Goal: Information Seeking & Learning: Learn about a topic

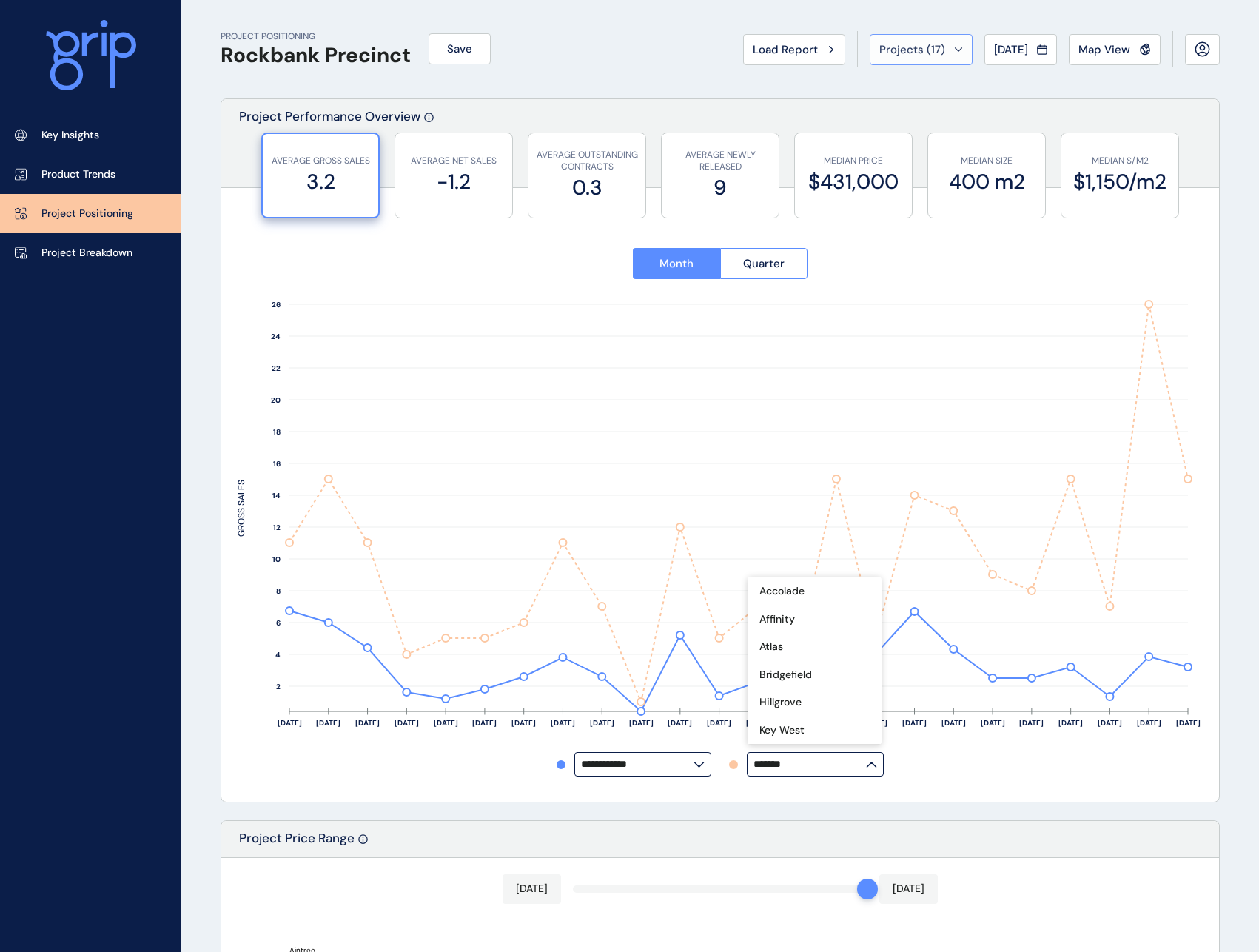
click at [955, 48] on icon at bounding box center [959, 50] width 9 height 5
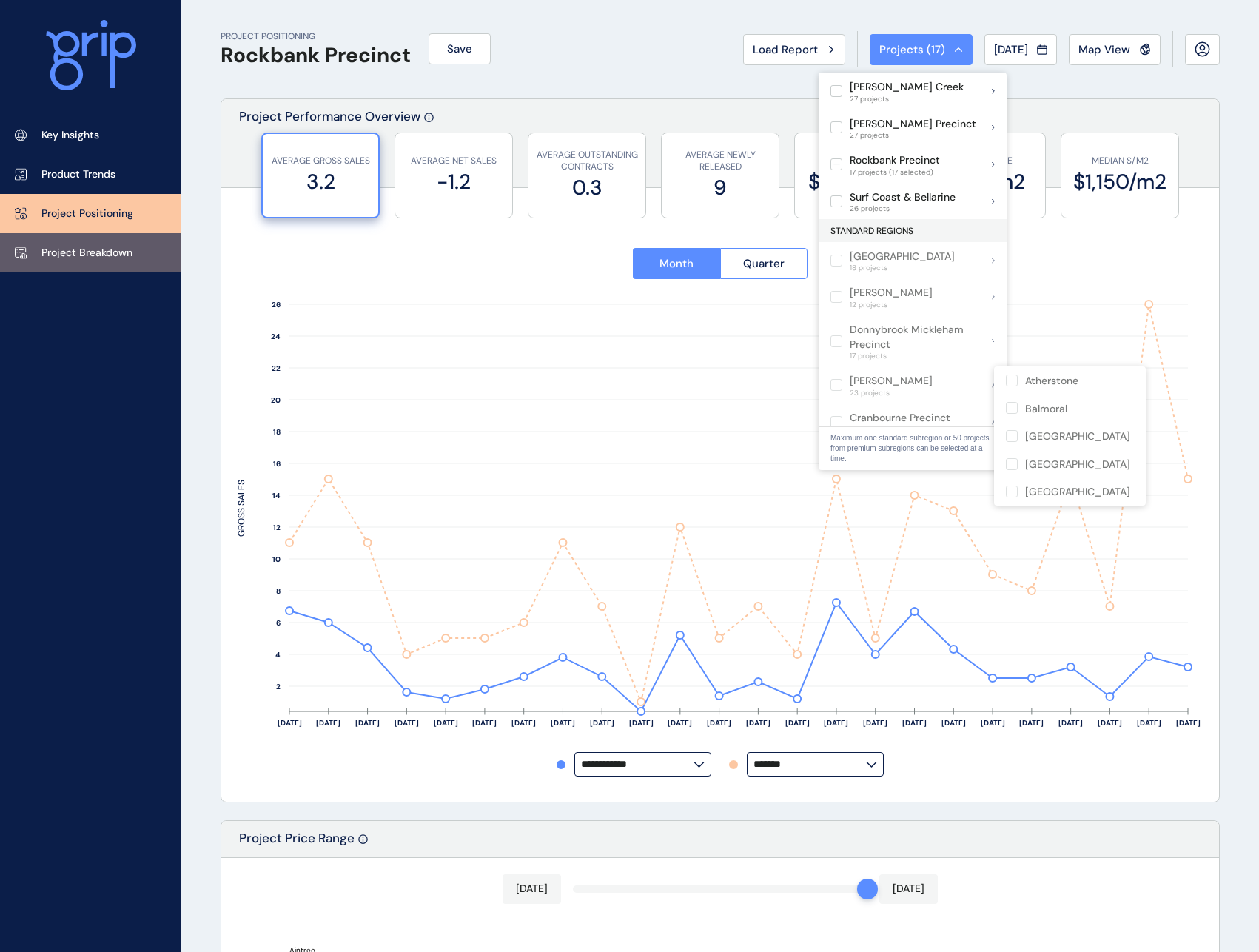
click at [92, 246] on p "Project Breakdown" at bounding box center [87, 253] width 91 height 15
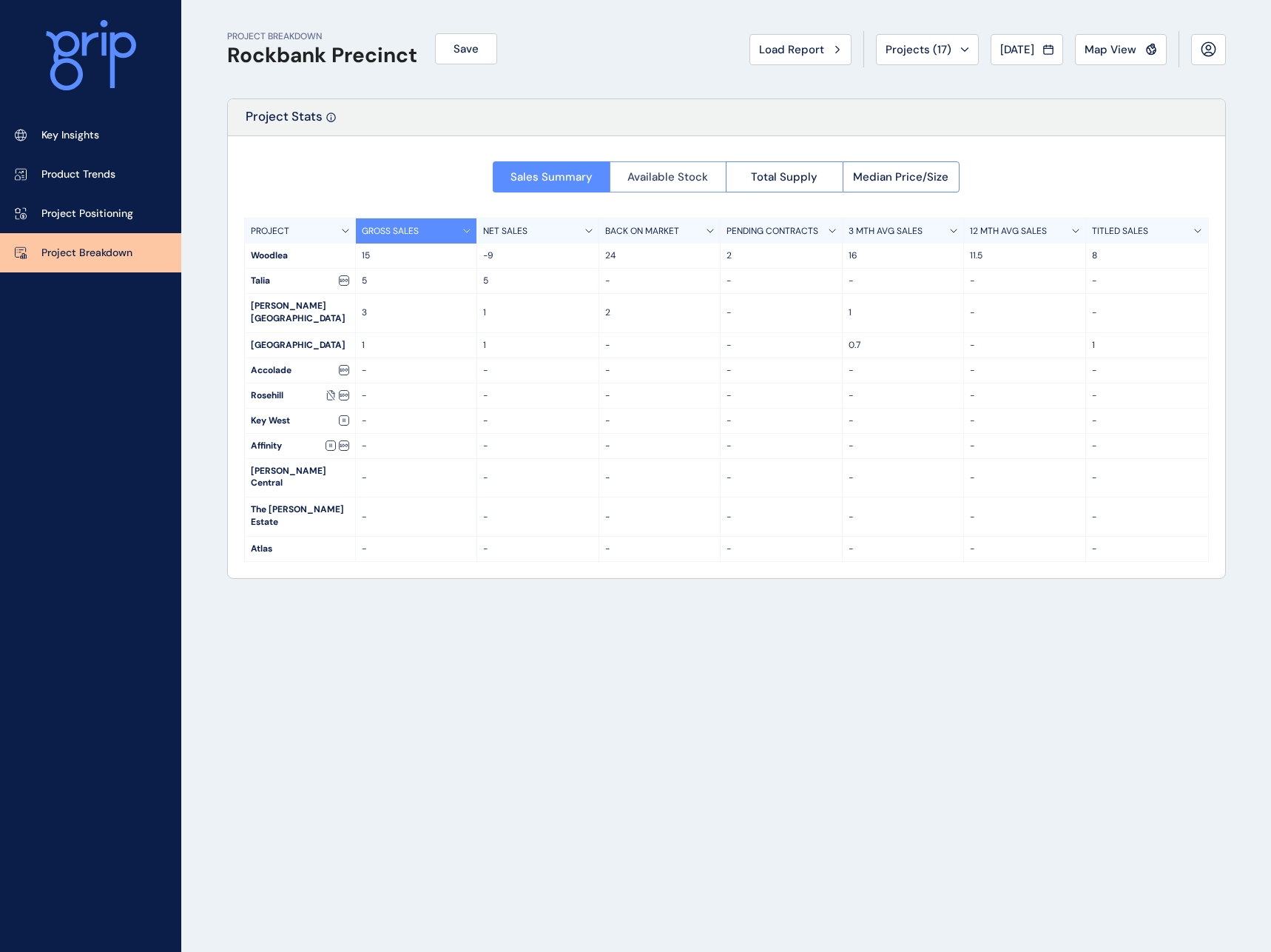
click at [684, 175] on span "Available Stock" at bounding box center [667, 177] width 81 height 15
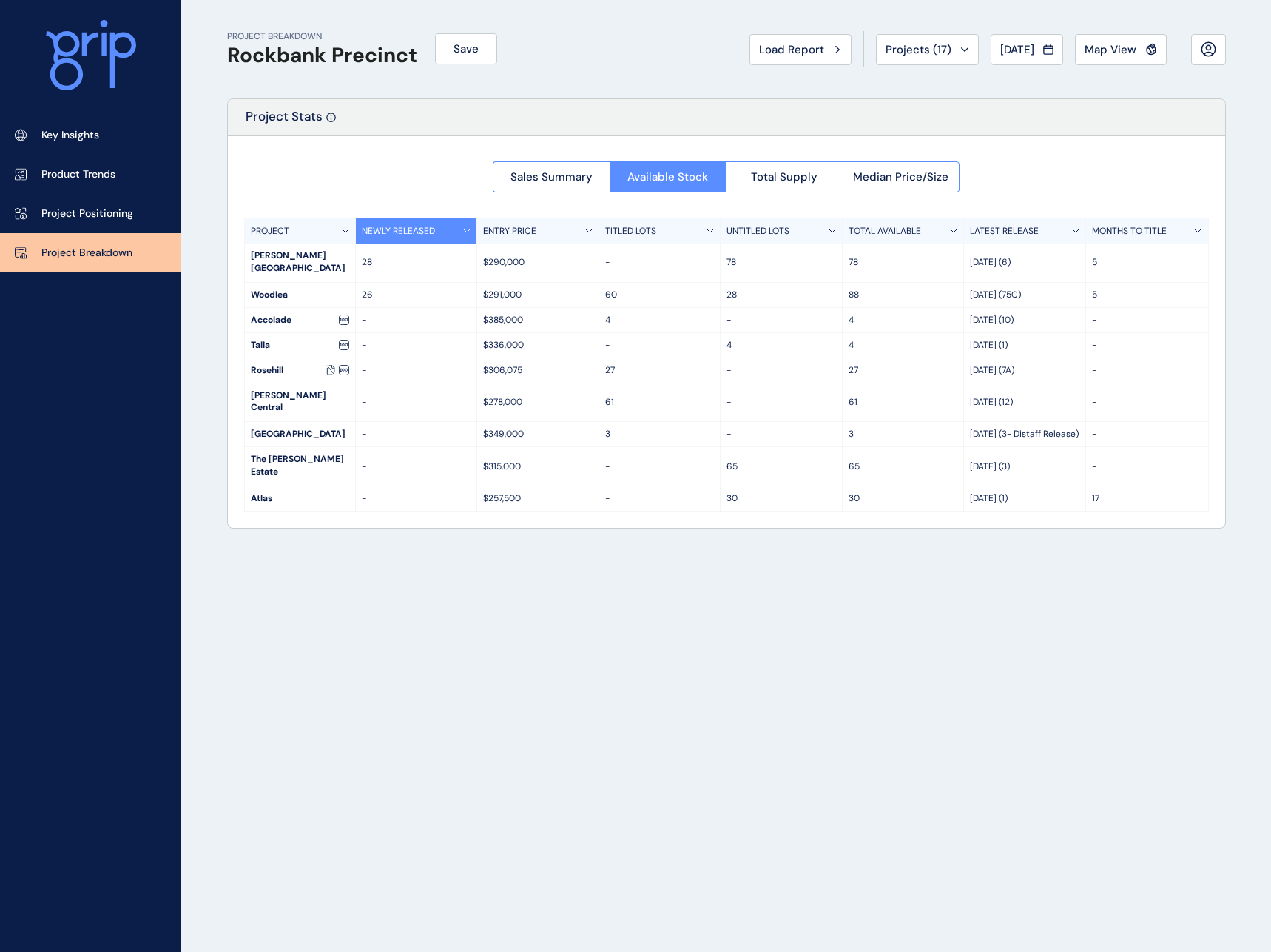
click at [782, 160] on div "Sales Summary Available Stock Total Supply Median Price/Size" at bounding box center [726, 172] width 467 height 40
click at [794, 170] on span "Total Supply" at bounding box center [784, 177] width 66 height 15
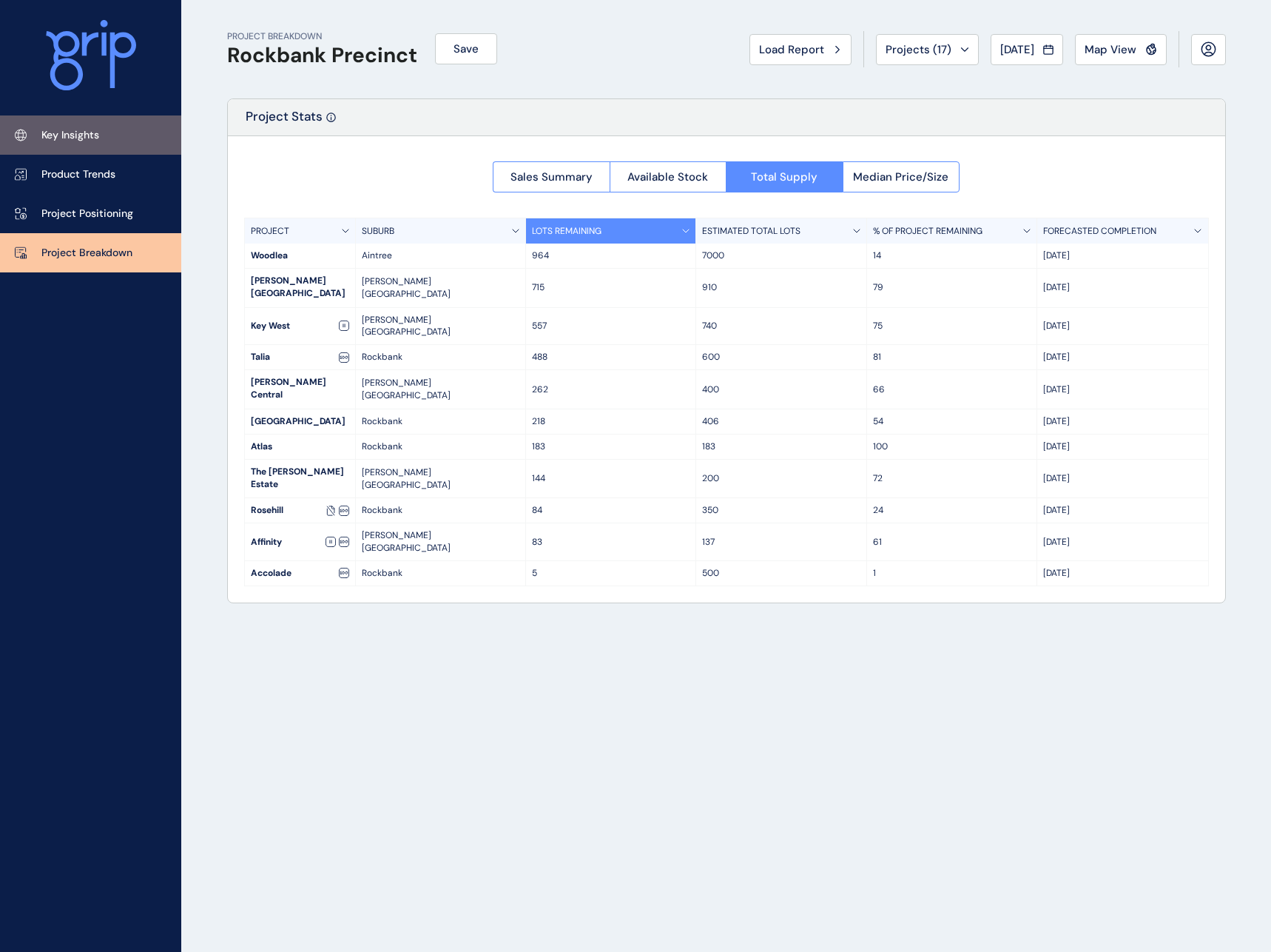
click at [81, 126] on link "Key Insights" at bounding box center [91, 135] width 181 height 39
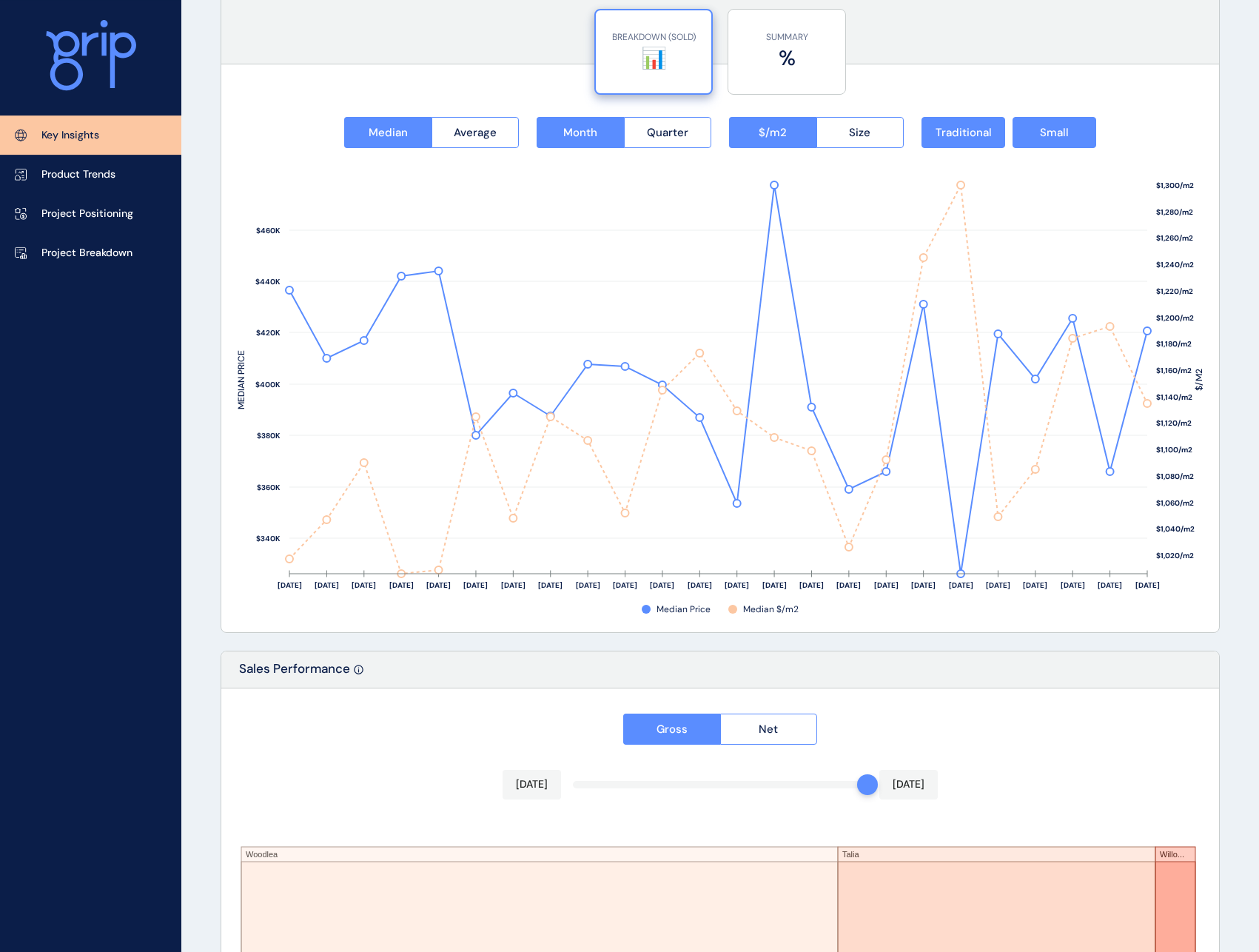
scroll to position [1888, 0]
click at [790, 135] on button "$/m2" at bounding box center [773, 132] width 88 height 31
click at [851, 130] on span "Size" at bounding box center [859, 131] width 21 height 15
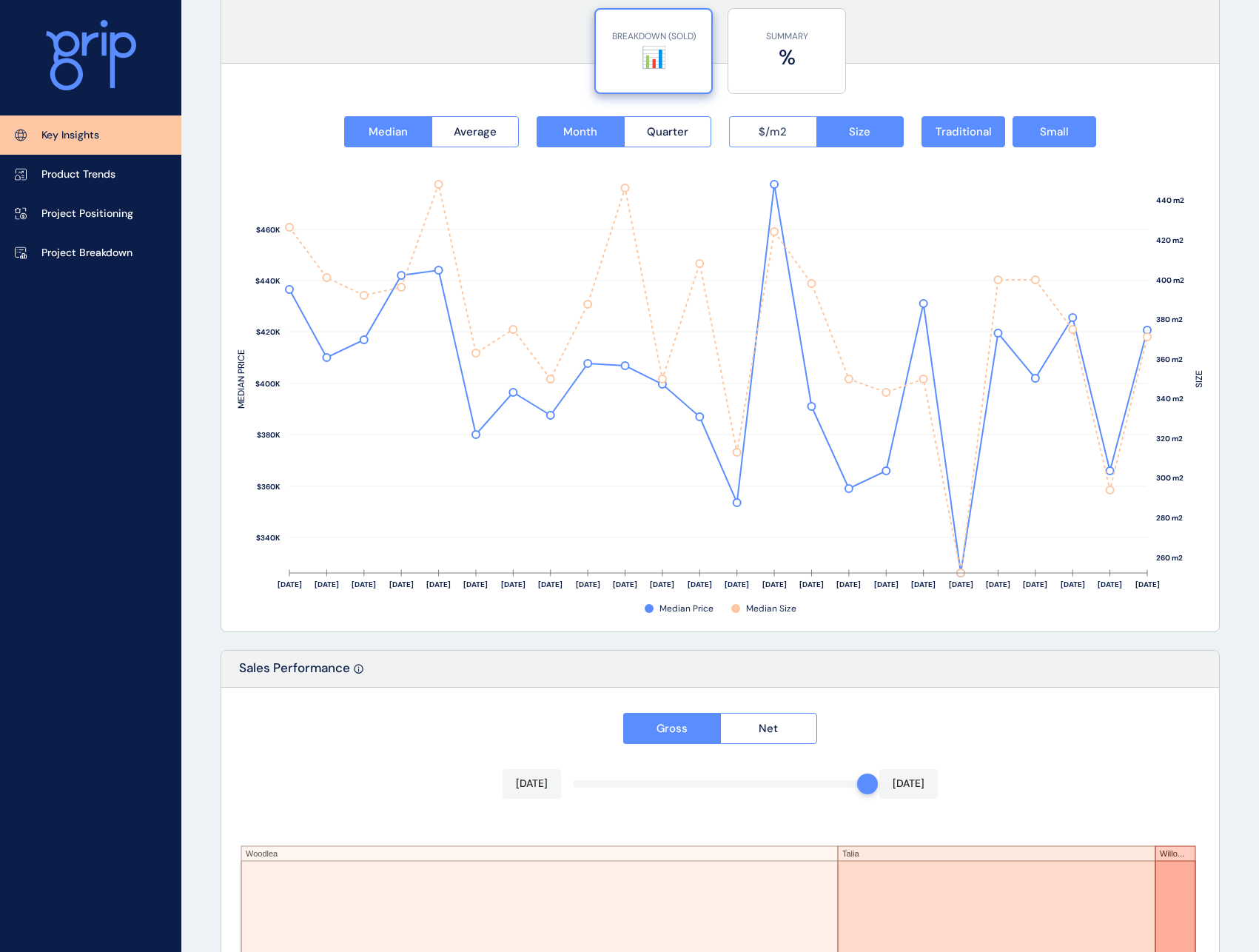
click at [787, 129] on button "$/m2" at bounding box center [773, 132] width 88 height 31
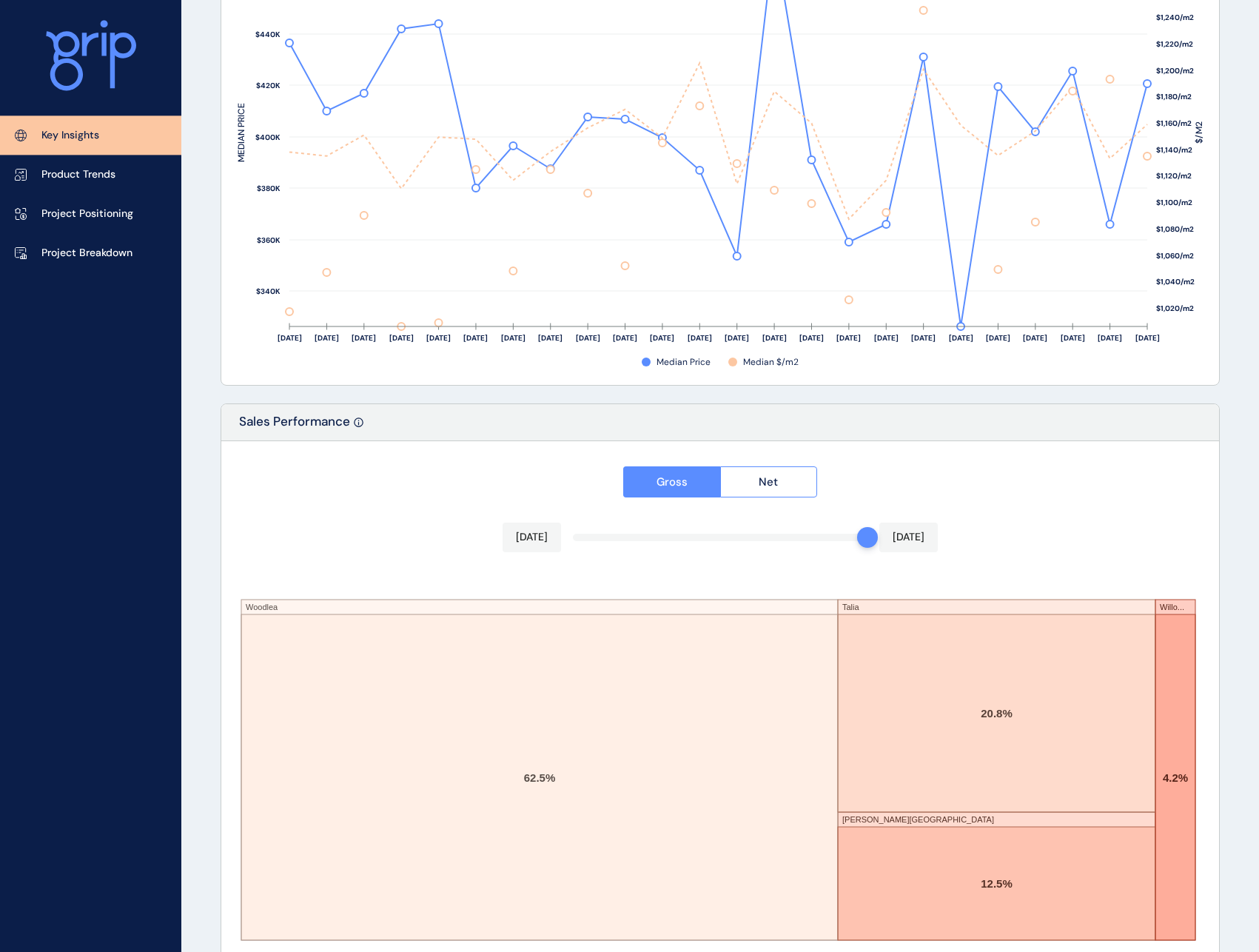
scroll to position [2164, 0]
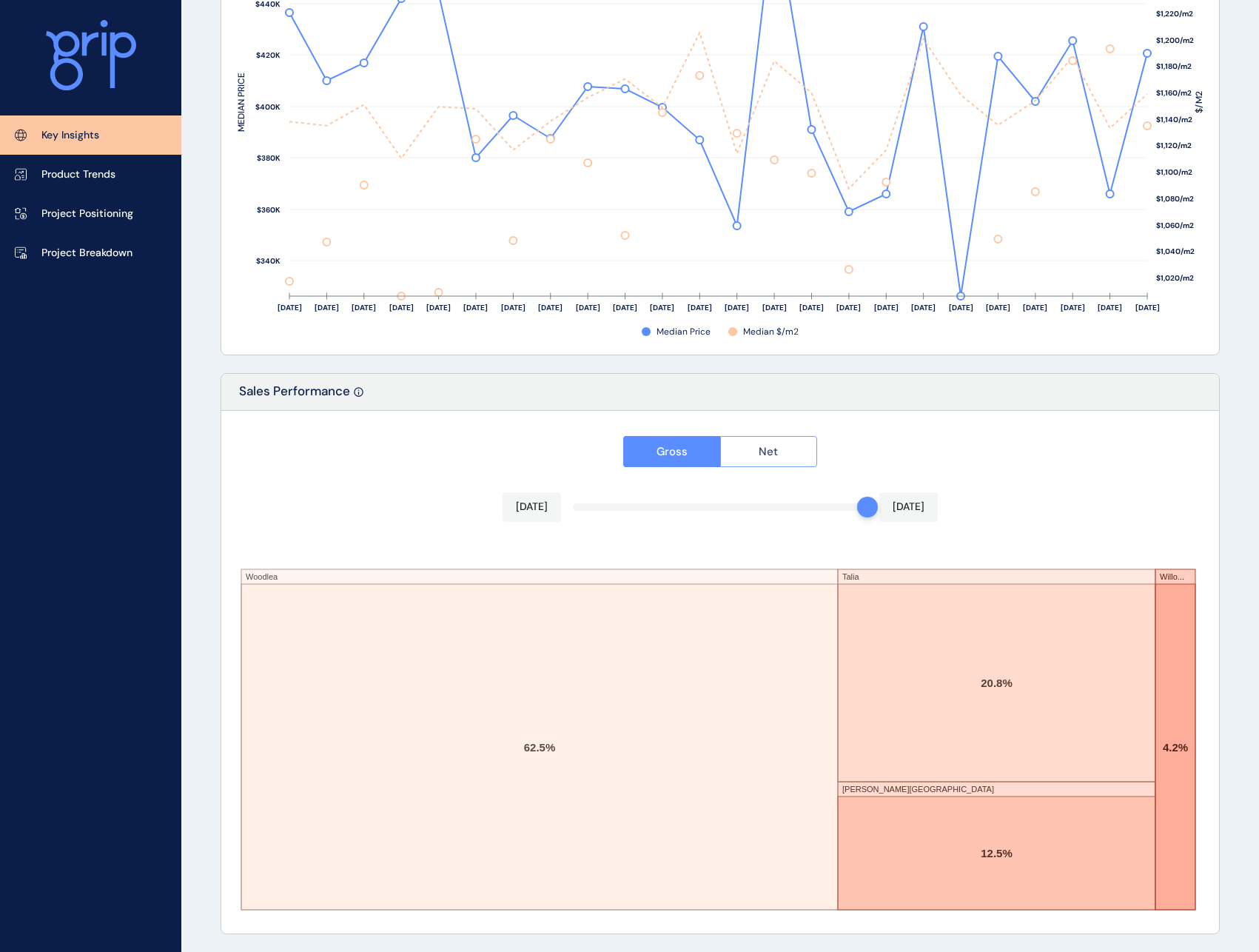
click at [793, 454] on button "Net" at bounding box center [769, 451] width 98 height 31
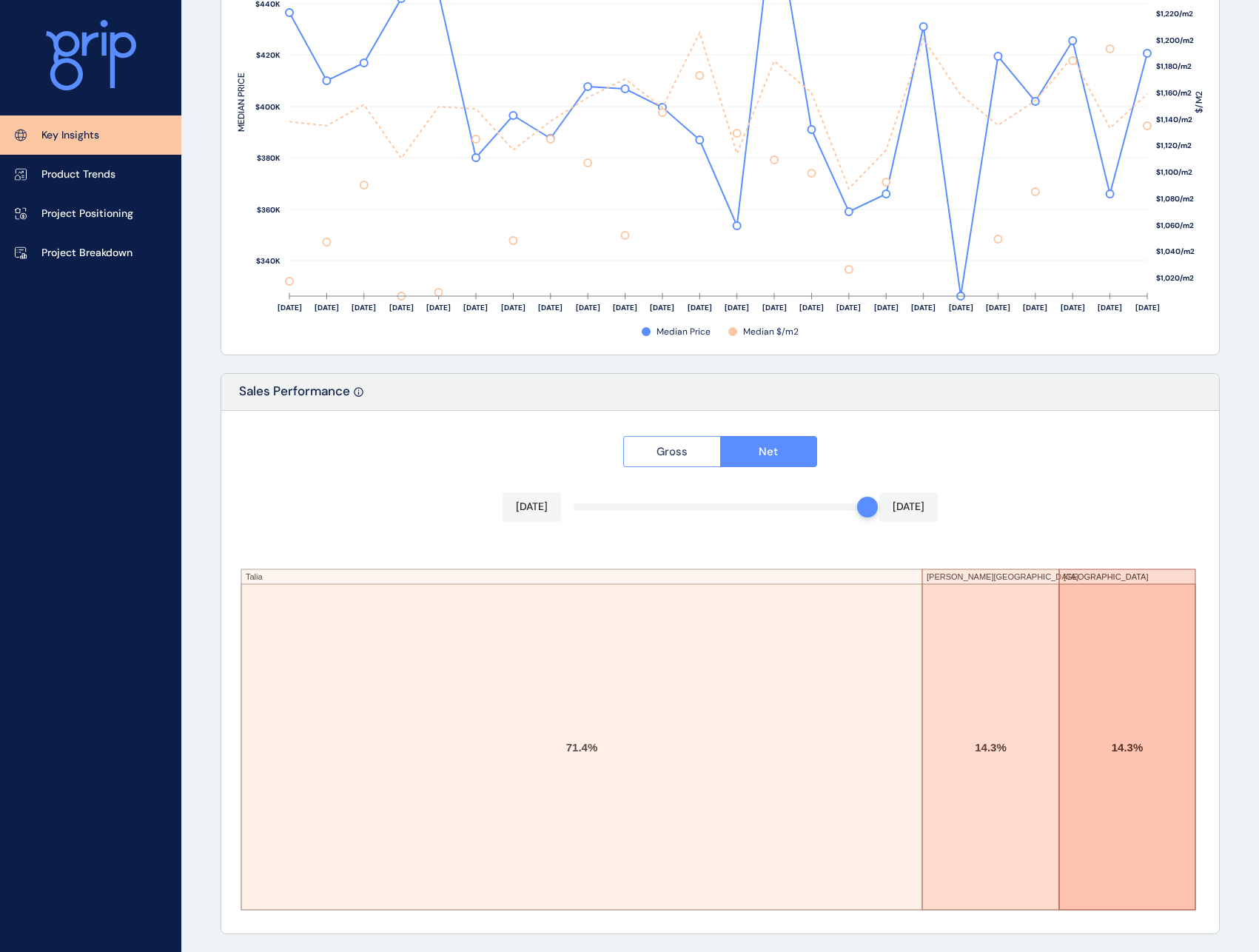
click at [664, 456] on span "Gross" at bounding box center [672, 451] width 31 height 15
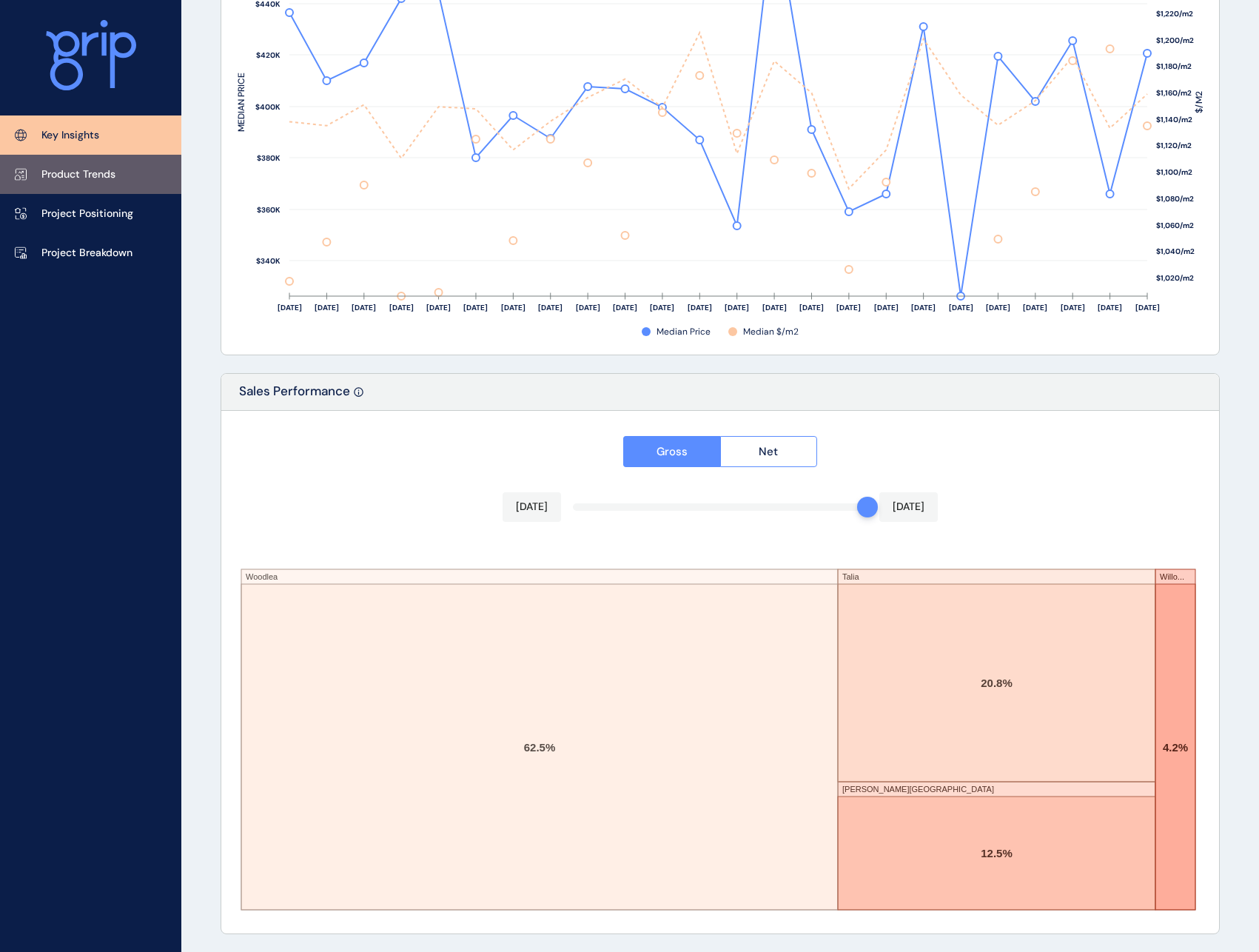
click at [71, 171] on p "Product Trends" at bounding box center [78, 174] width 74 height 15
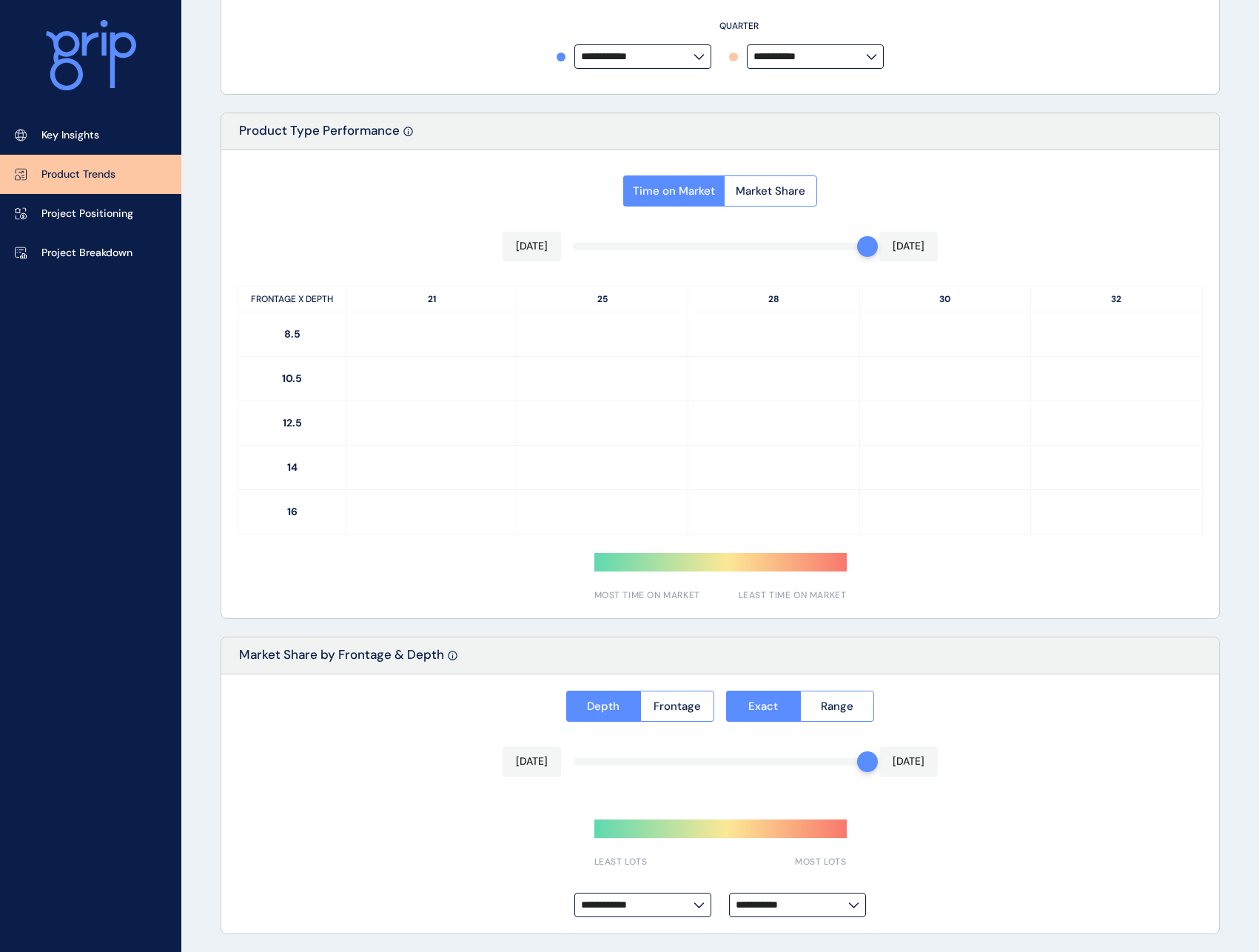
scroll to position [603, 0]
type input "**********"
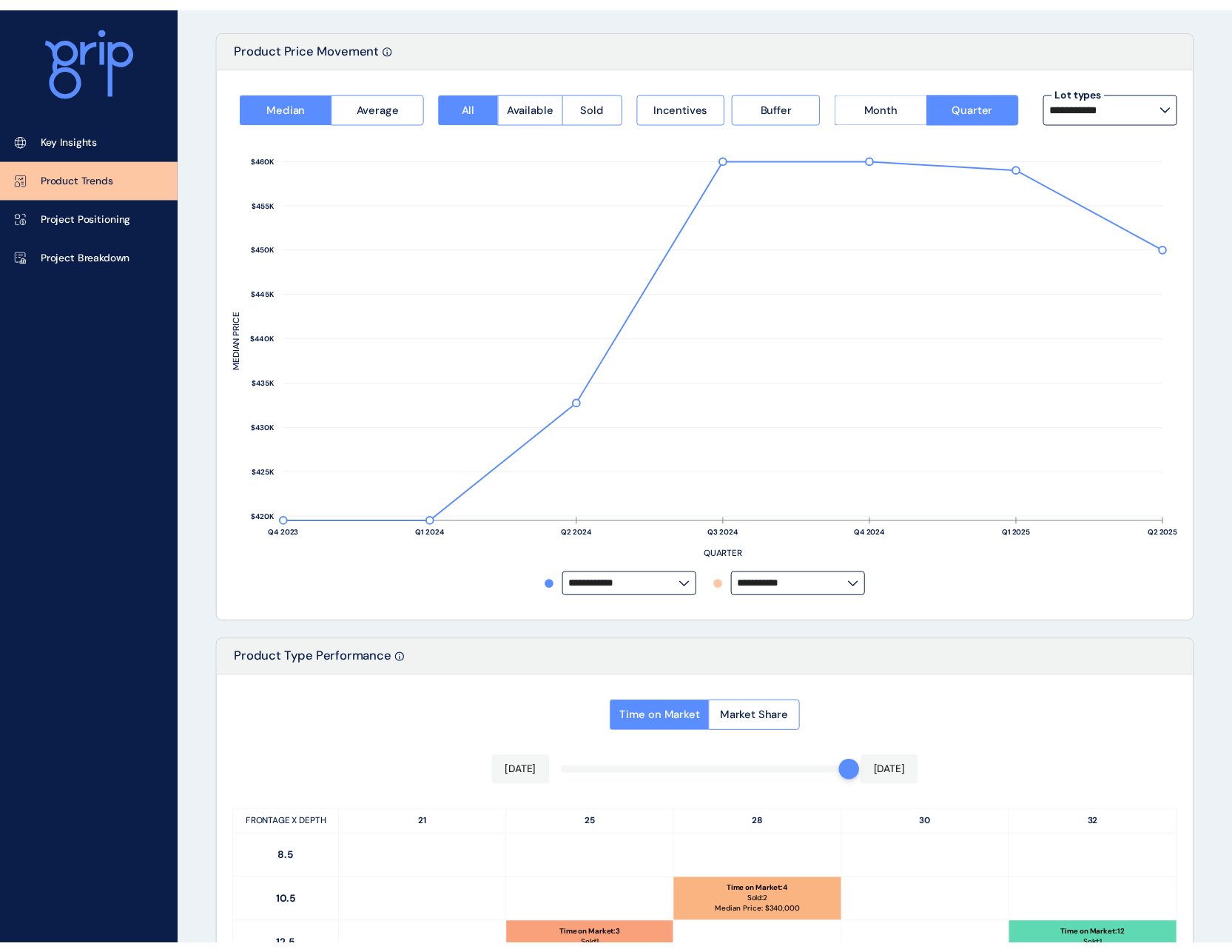
scroll to position [0, 0]
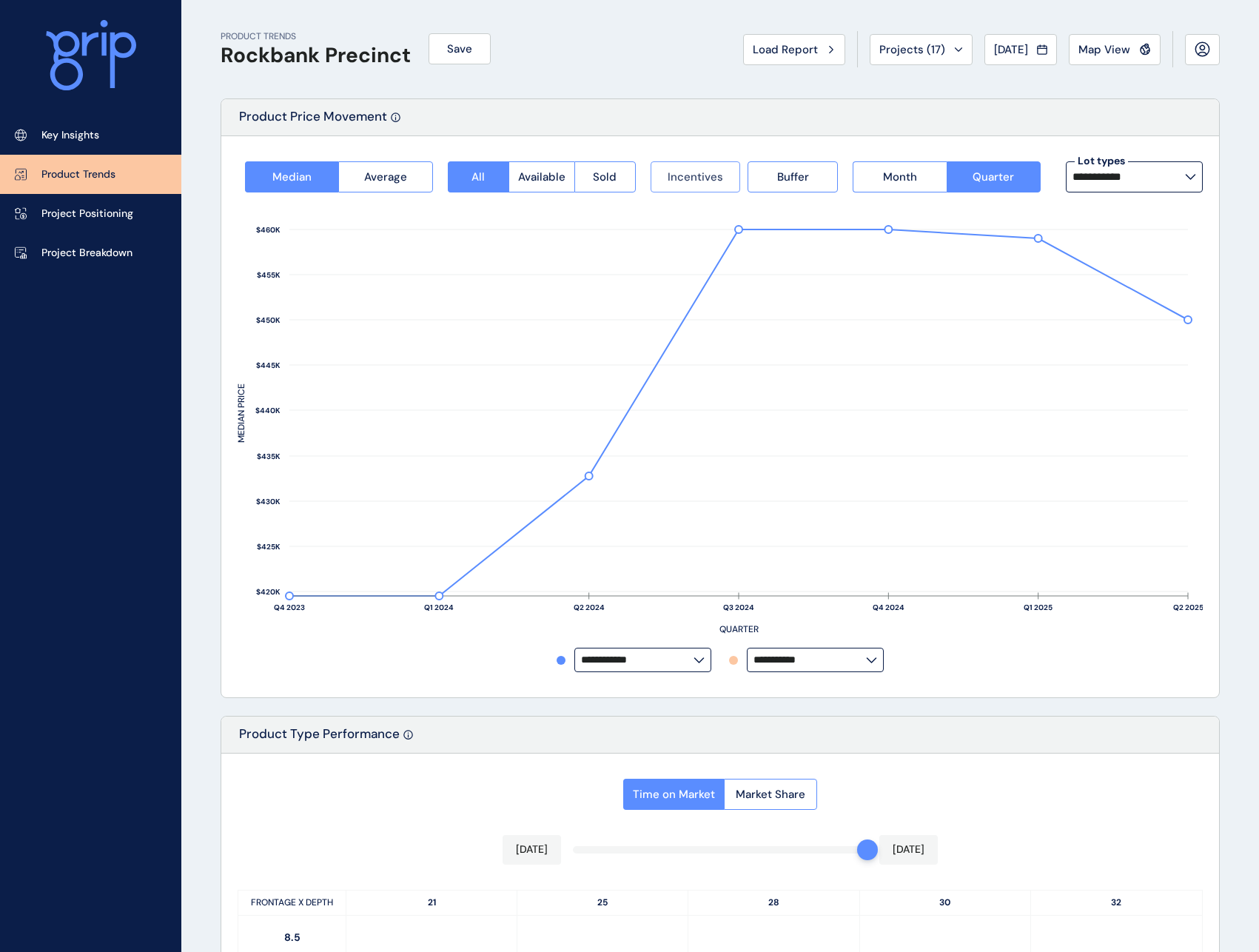
click at [725, 185] on button "Incentives" at bounding box center [696, 177] width 90 height 31
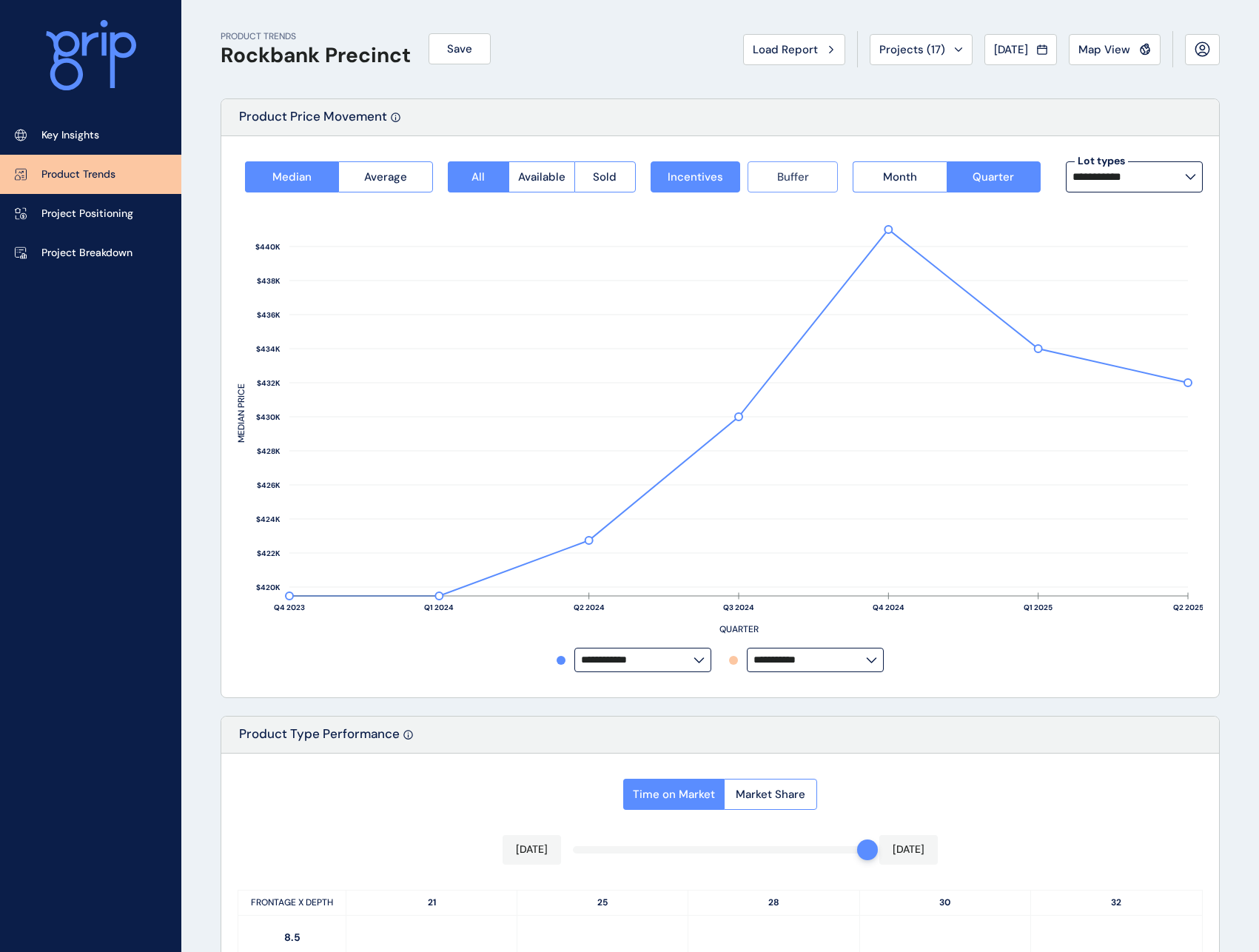
click at [808, 180] on span "Buffer" at bounding box center [793, 177] width 32 height 15
click at [1189, 178] on icon at bounding box center [1191, 177] width 11 height 6
click at [1138, 318] on div "10.5m x 25m 22 lots sold" at bounding box center [1133, 328] width 137 height 37
type input "**********"
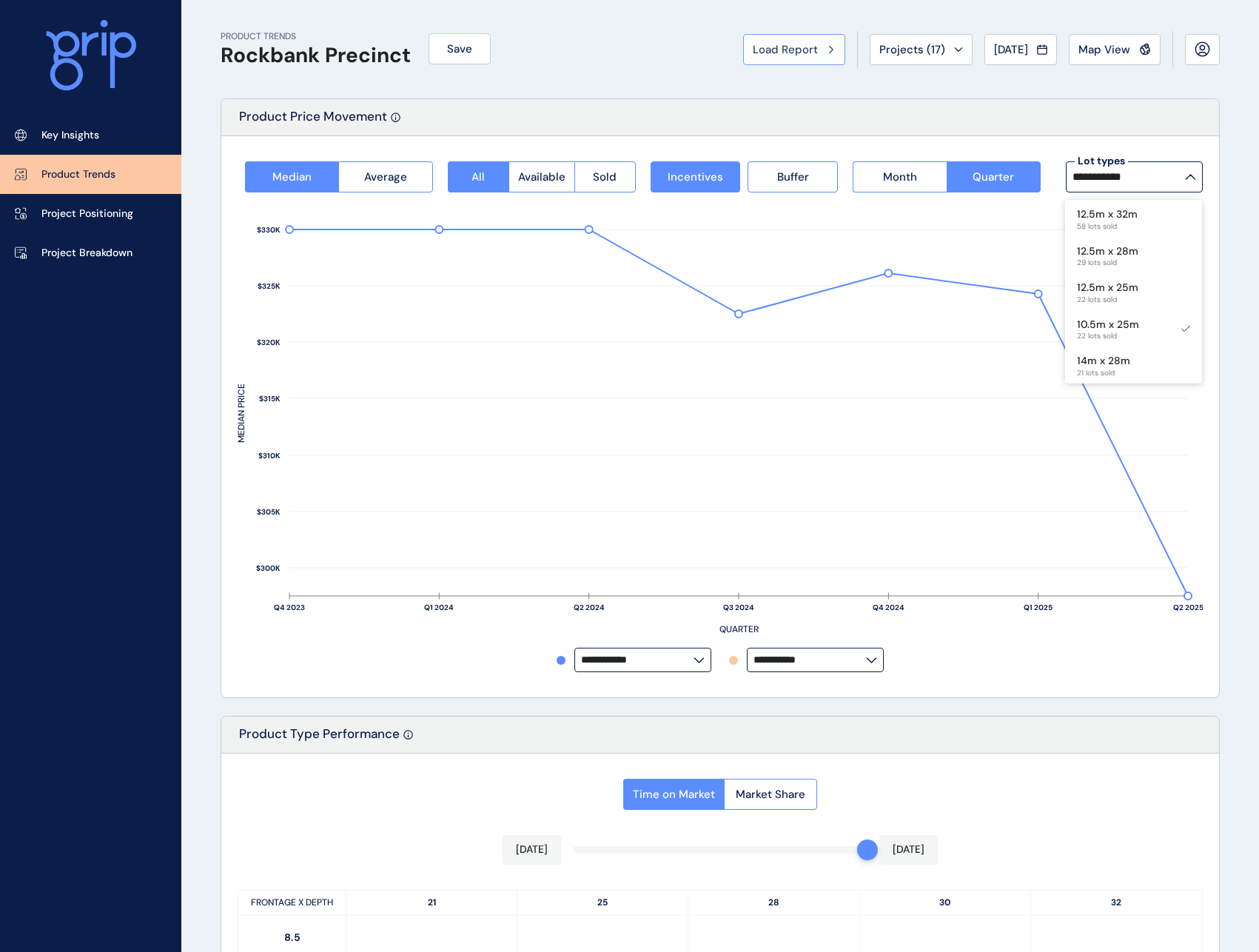
click at [830, 48] on icon at bounding box center [832, 49] width 4 height 7
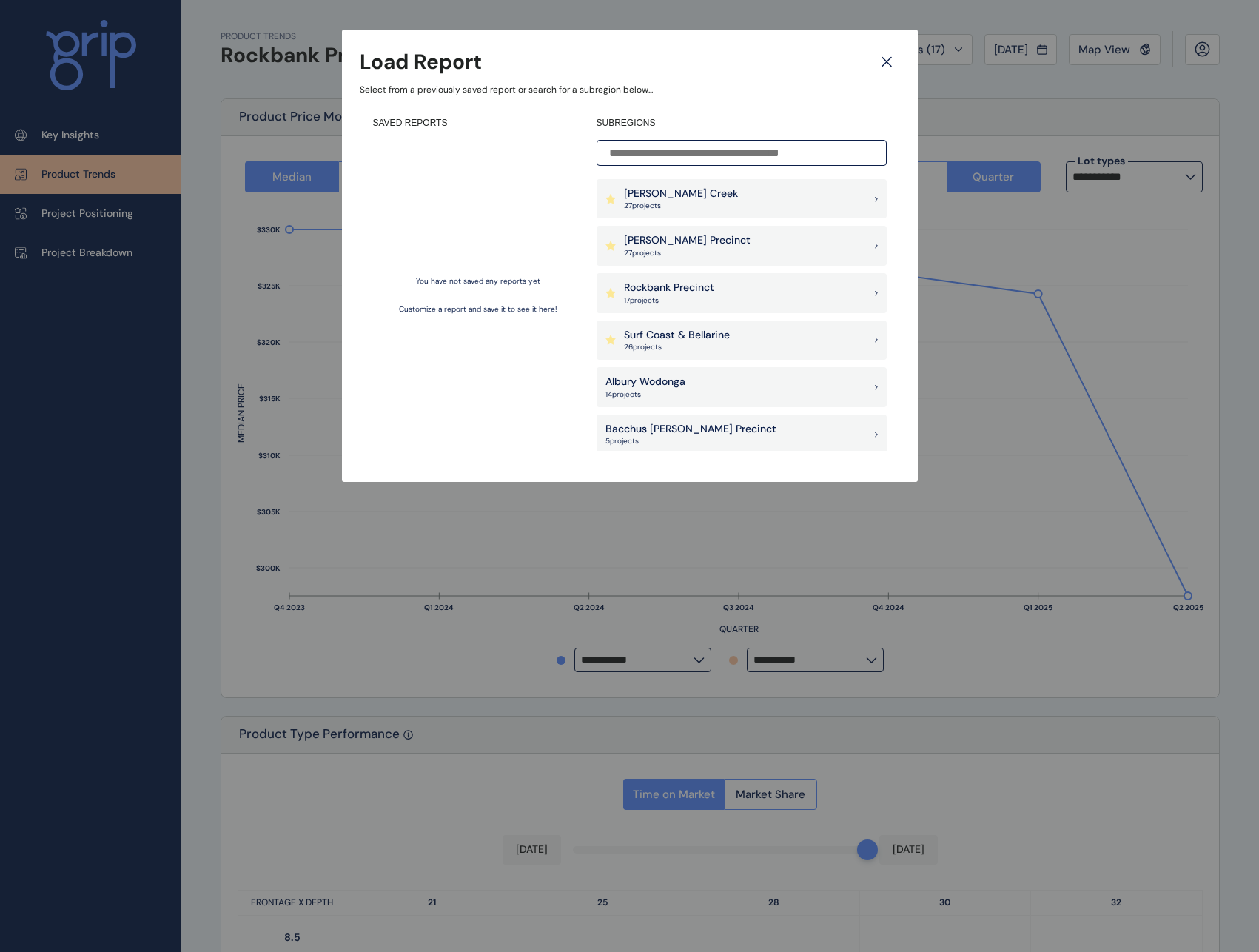
click at [861, 292] on div "Rockbank Precinct 17 project s" at bounding box center [742, 293] width 290 height 40
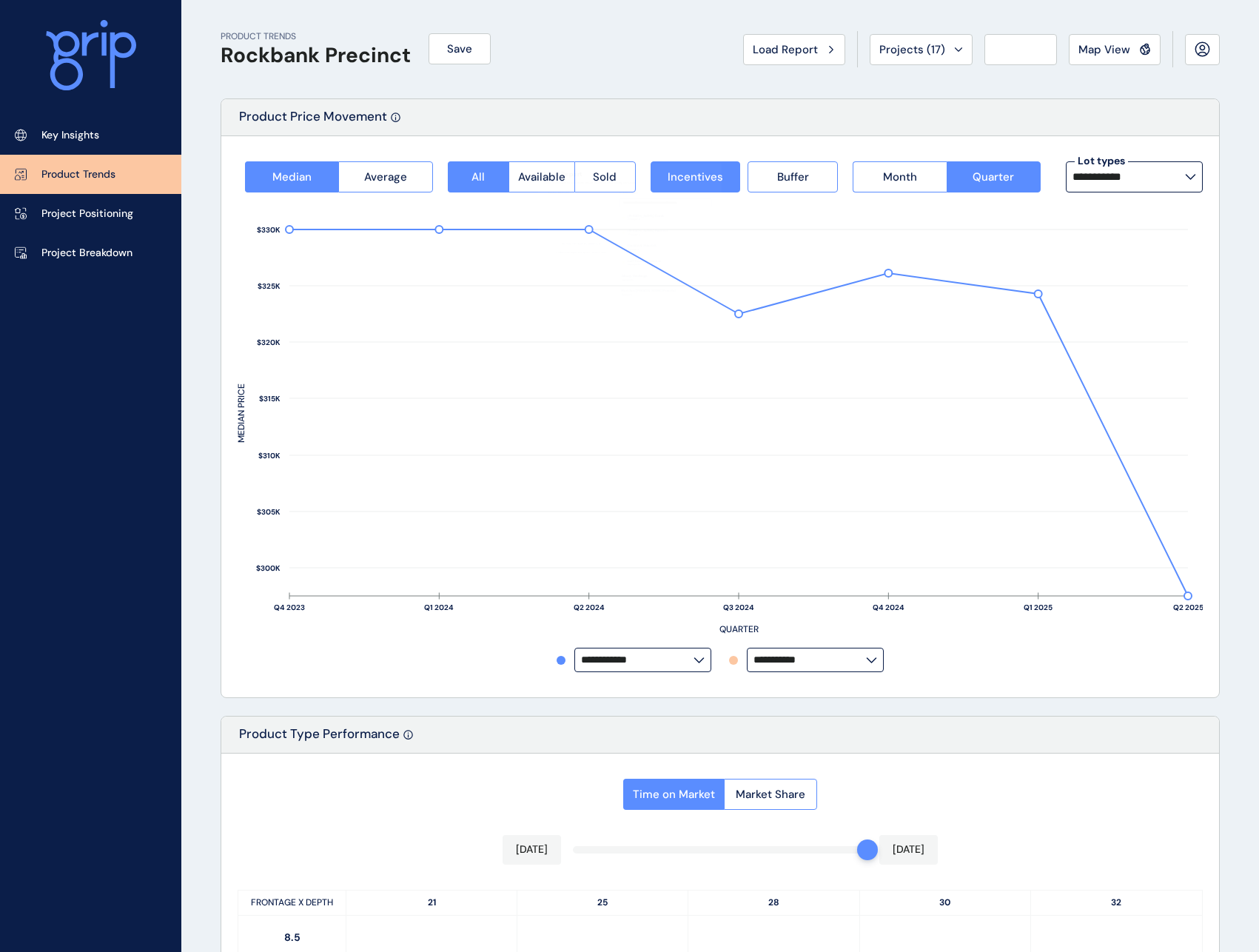
type input "**********"
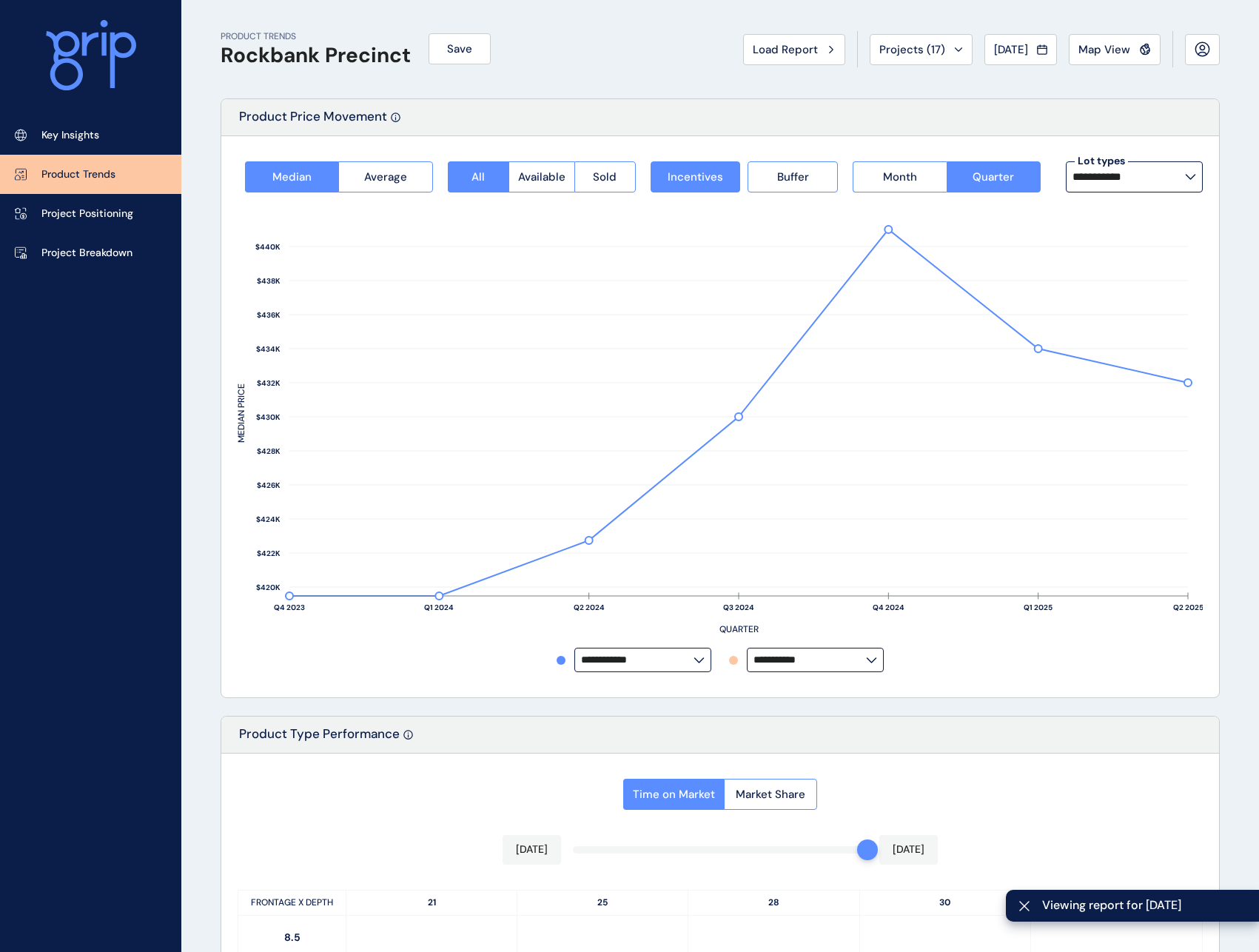
click at [868, 659] on icon at bounding box center [872, 659] width 9 height 5
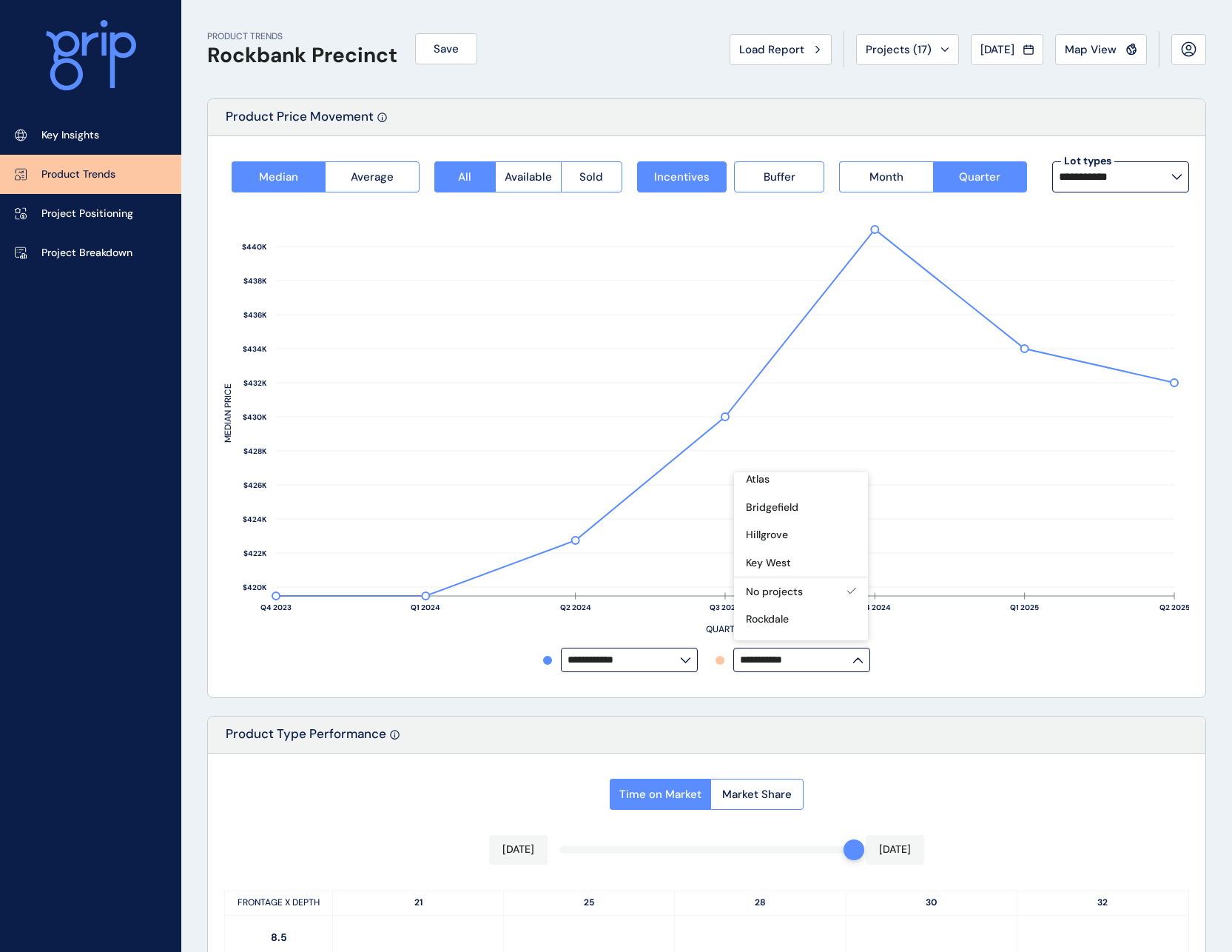
scroll to position [48, 0]
click at [684, 661] on icon at bounding box center [685, 659] width 9 height 5
click at [682, 661] on icon at bounding box center [685, 660] width 11 height 6
click at [680, 661] on input "**********" at bounding box center [624, 659] width 113 height 11
click at [605, 182] on button "Sold" at bounding box center [591, 177] width 62 height 31
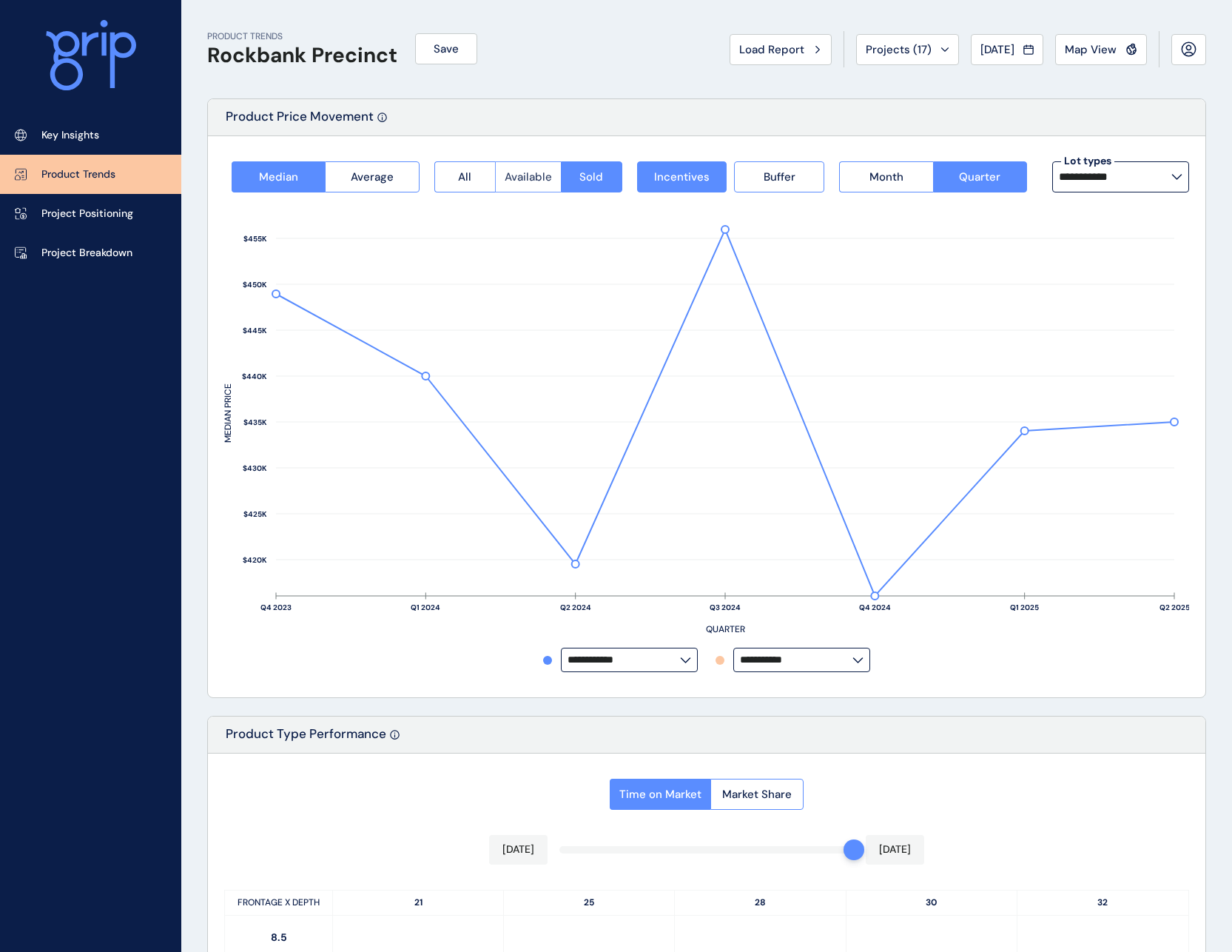
click at [534, 182] on span "Available" at bounding box center [528, 177] width 48 height 15
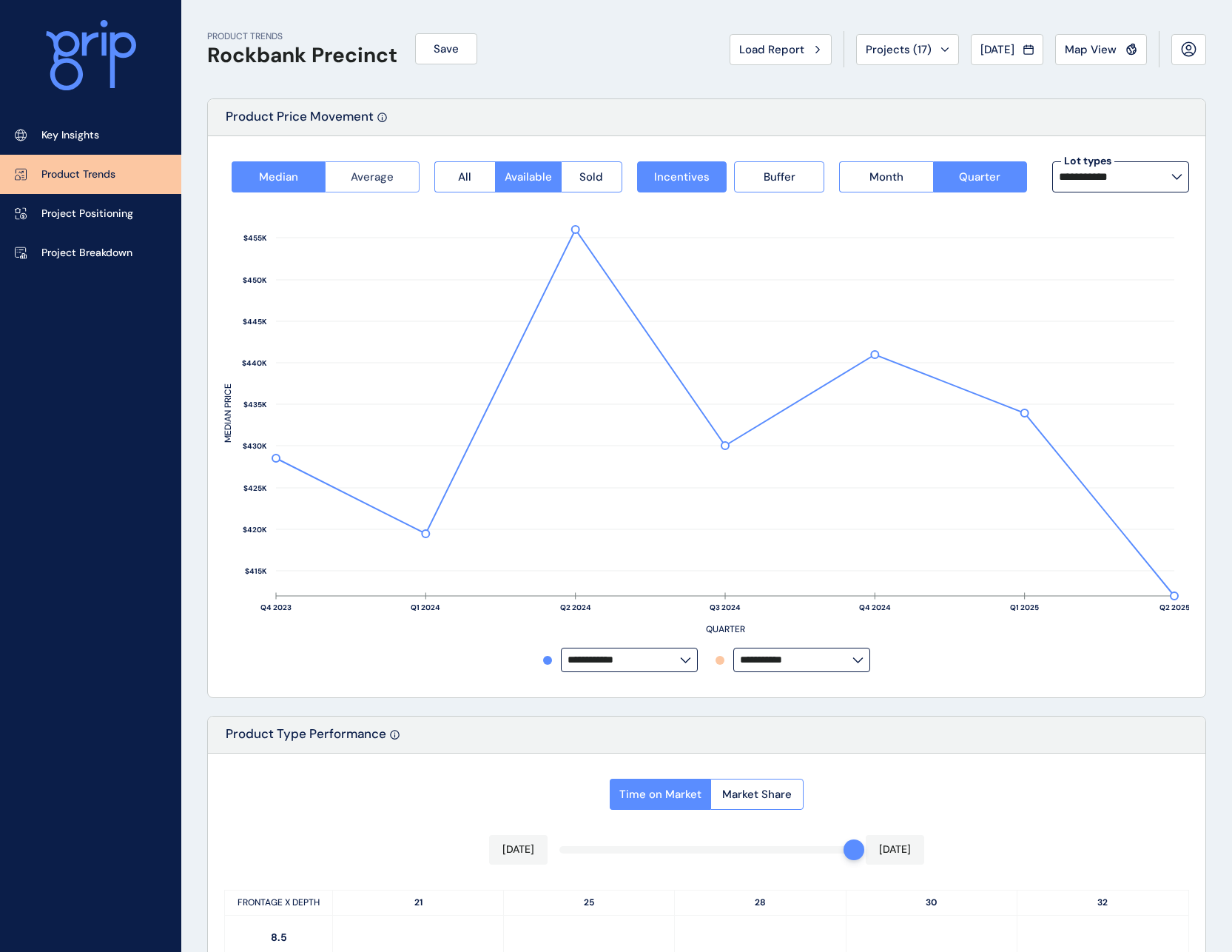
click at [376, 188] on button "Average" at bounding box center [372, 177] width 94 height 31
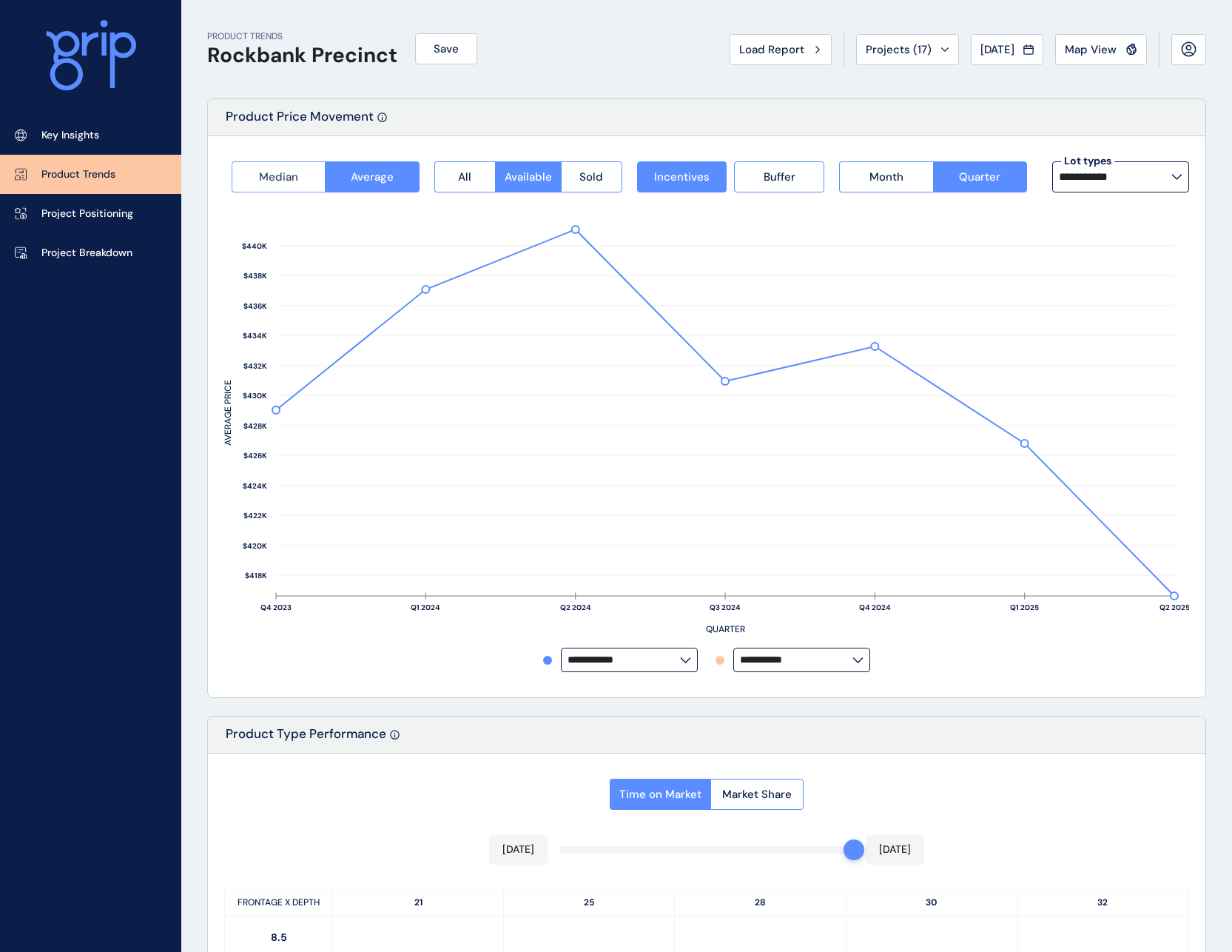
click at [304, 173] on button "Median" at bounding box center [278, 177] width 93 height 31
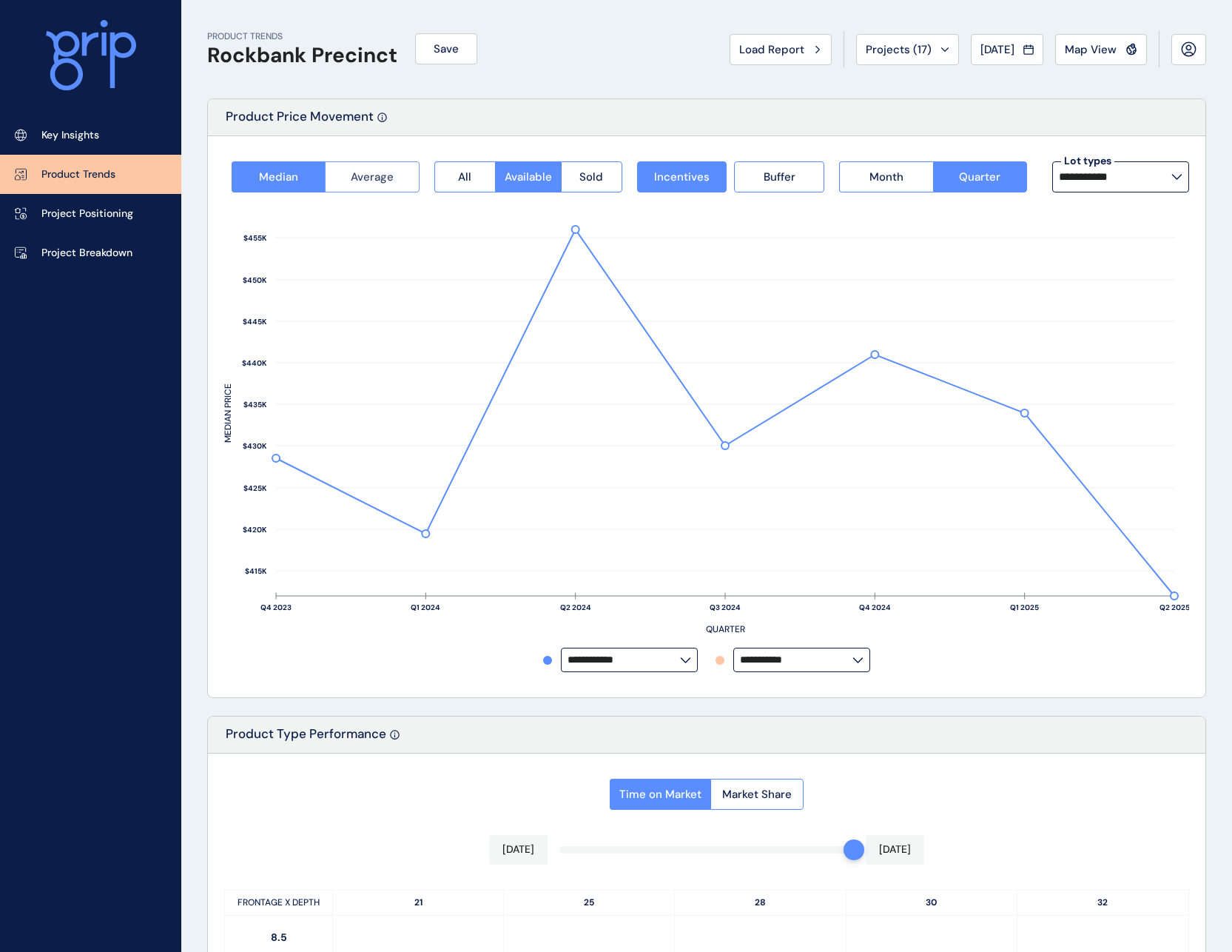
click at [396, 172] on button "Average" at bounding box center [372, 177] width 94 height 31
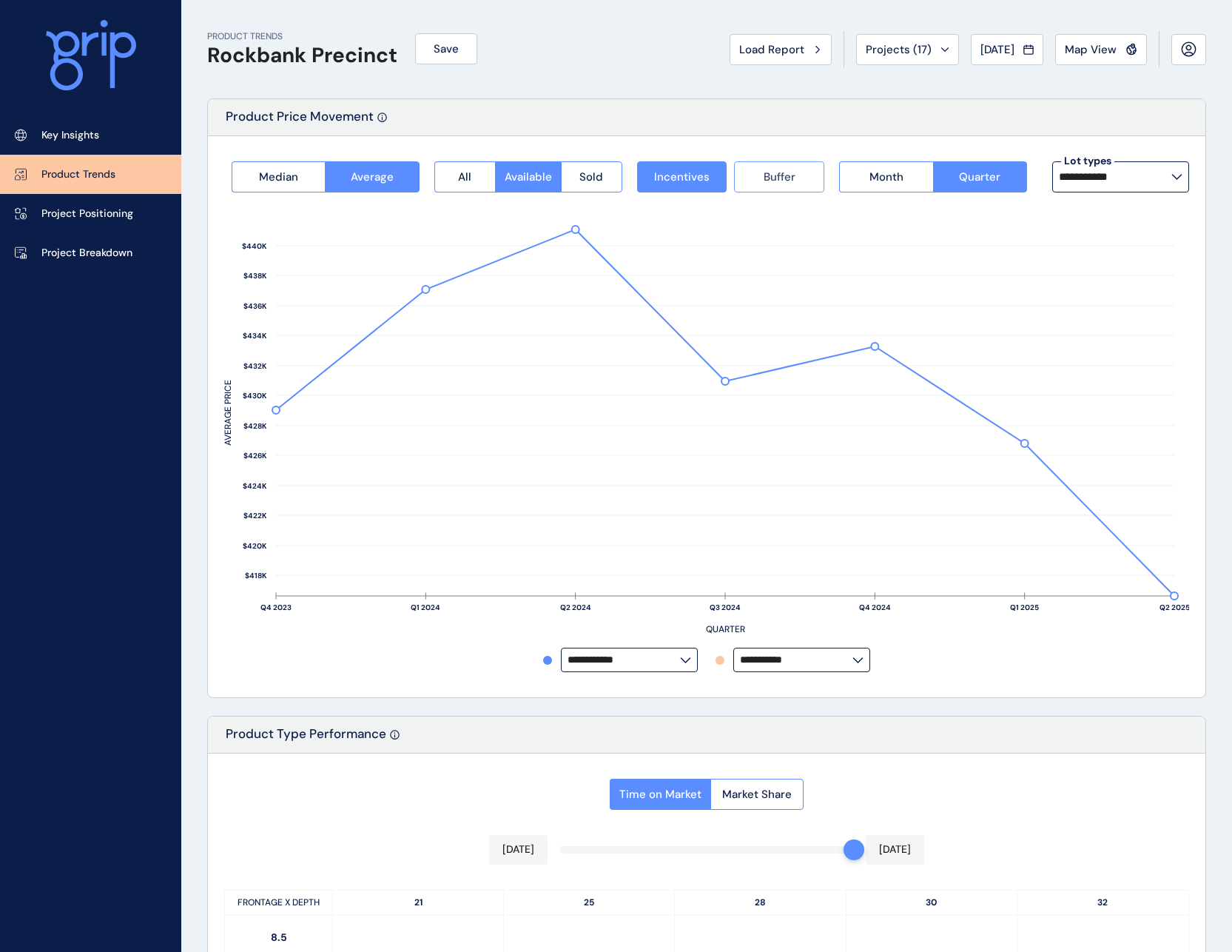
click at [792, 181] on span "Buffer" at bounding box center [779, 177] width 32 height 15
click at [609, 182] on button "Sold" at bounding box center [591, 177] width 62 height 31
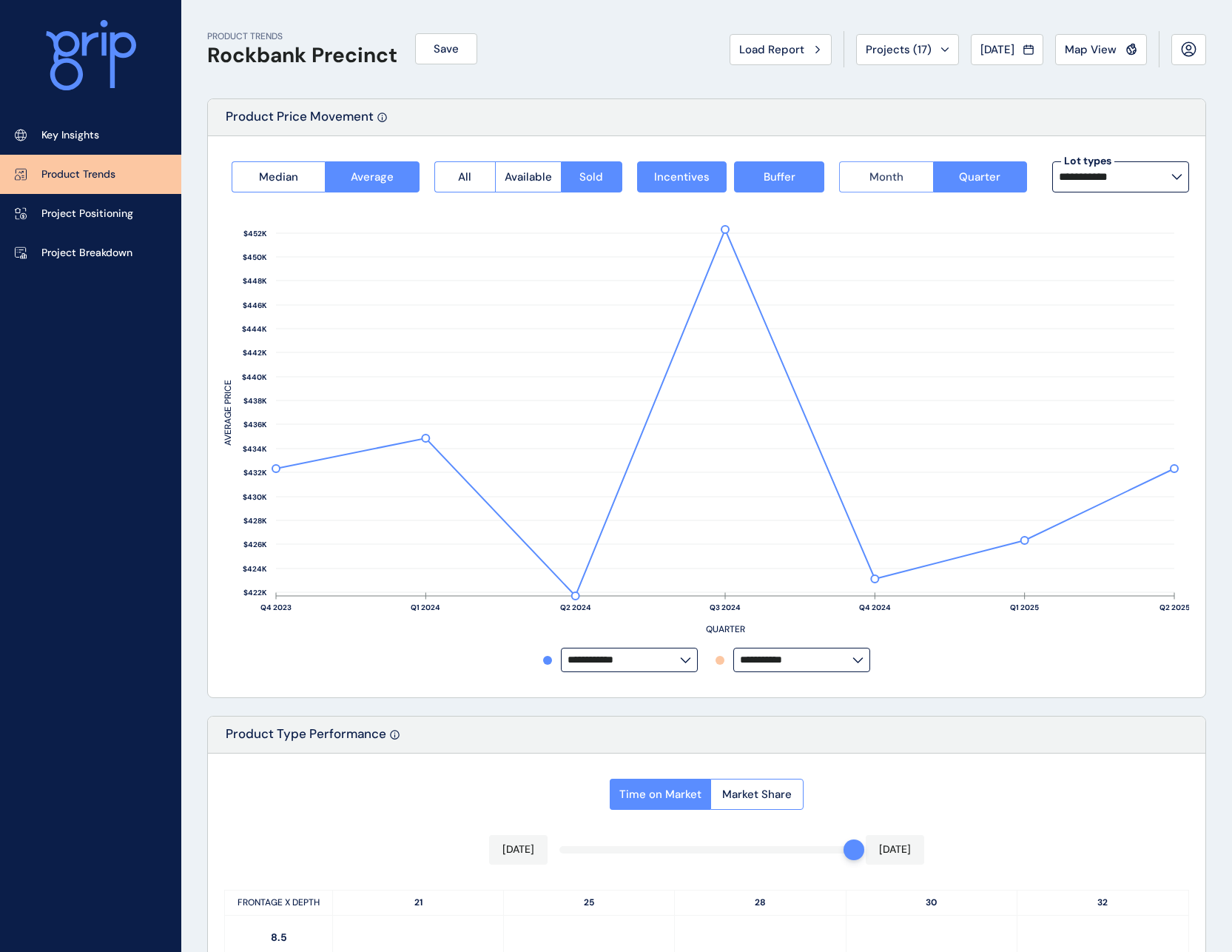
click at [906, 175] on button "Month" at bounding box center [885, 177] width 93 height 31
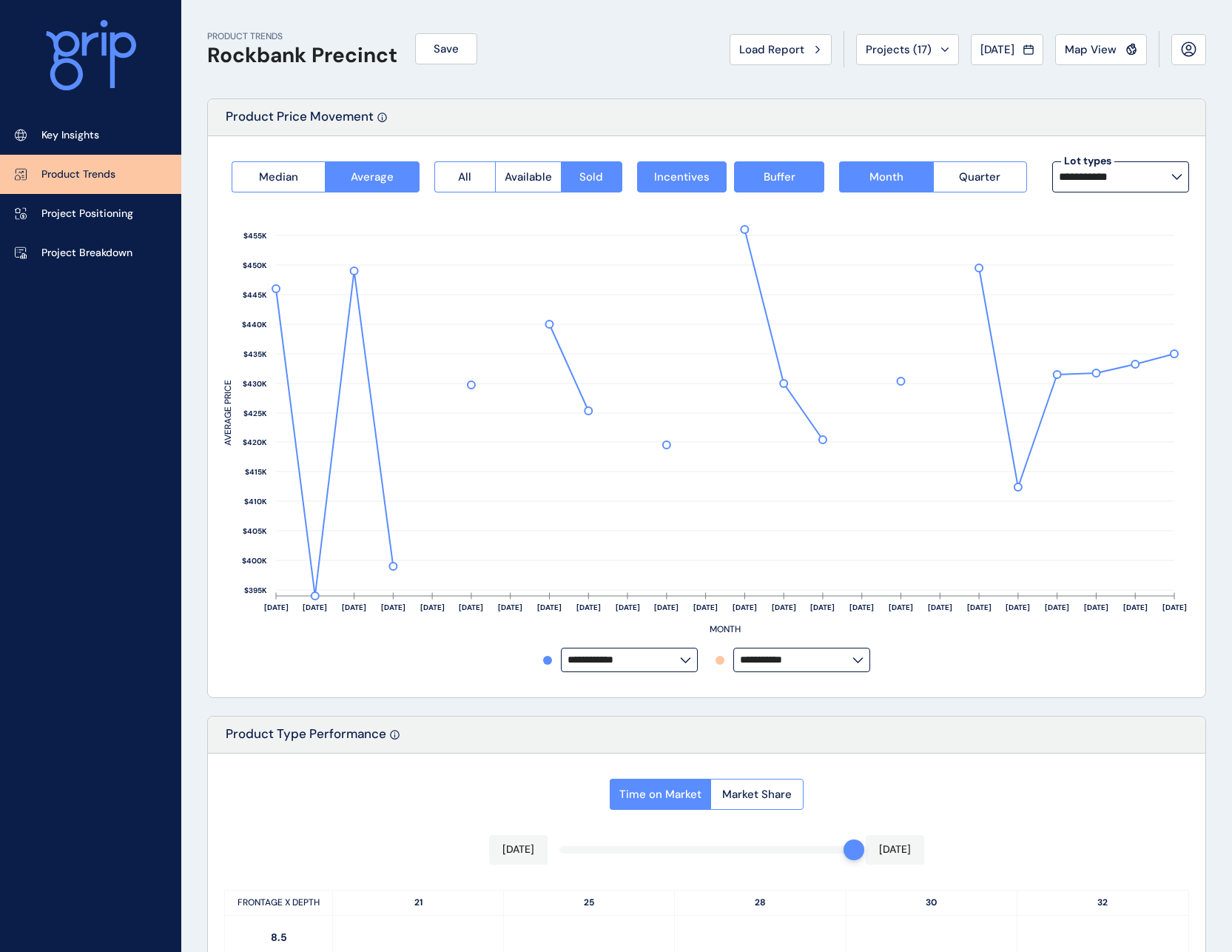
click at [1180, 175] on icon at bounding box center [1177, 177] width 11 height 6
click at [1125, 329] on div "10.5m x 25m 22 lots sold" at bounding box center [1119, 328] width 137 height 37
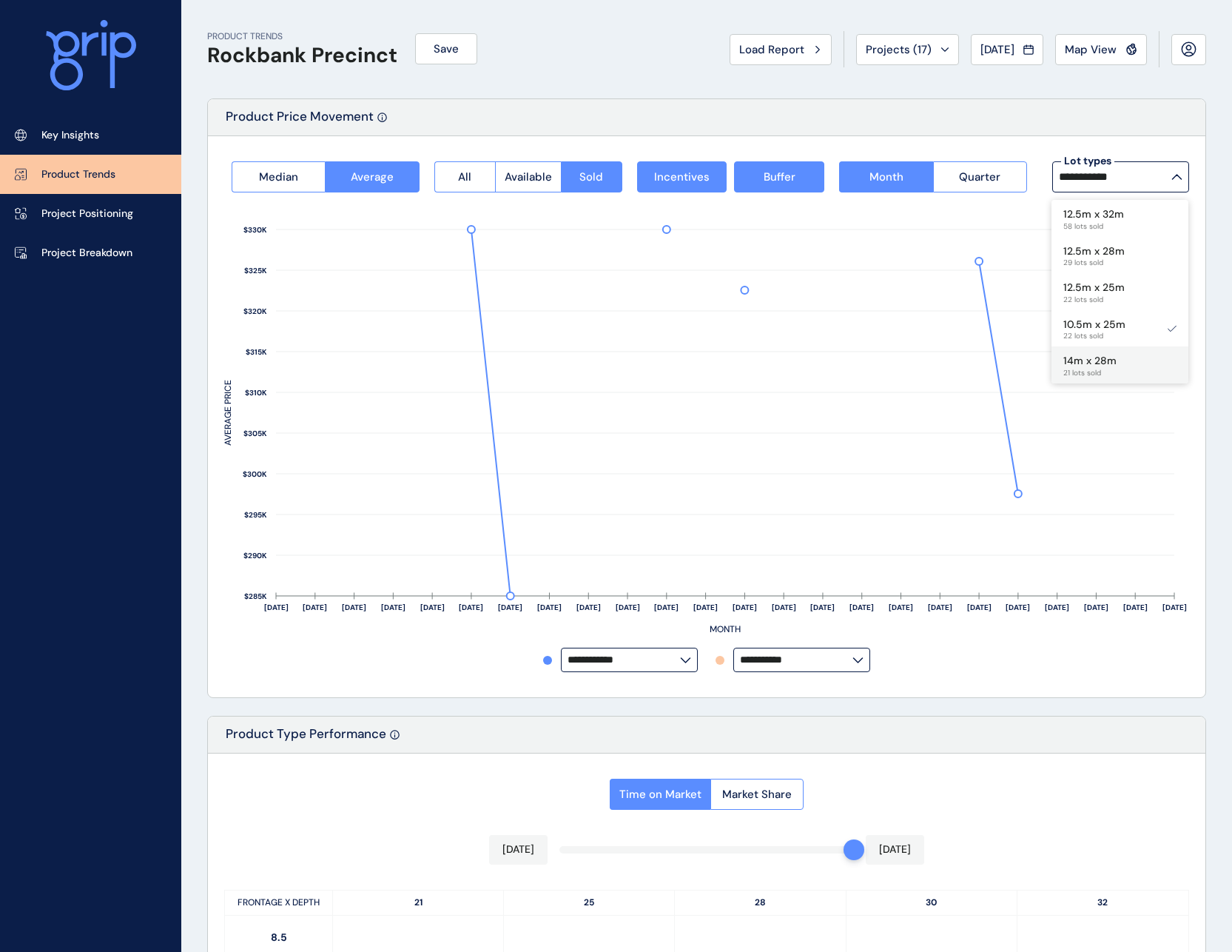
click at [1130, 366] on div "14m x 28m 21 lots sold" at bounding box center [1119, 365] width 137 height 37
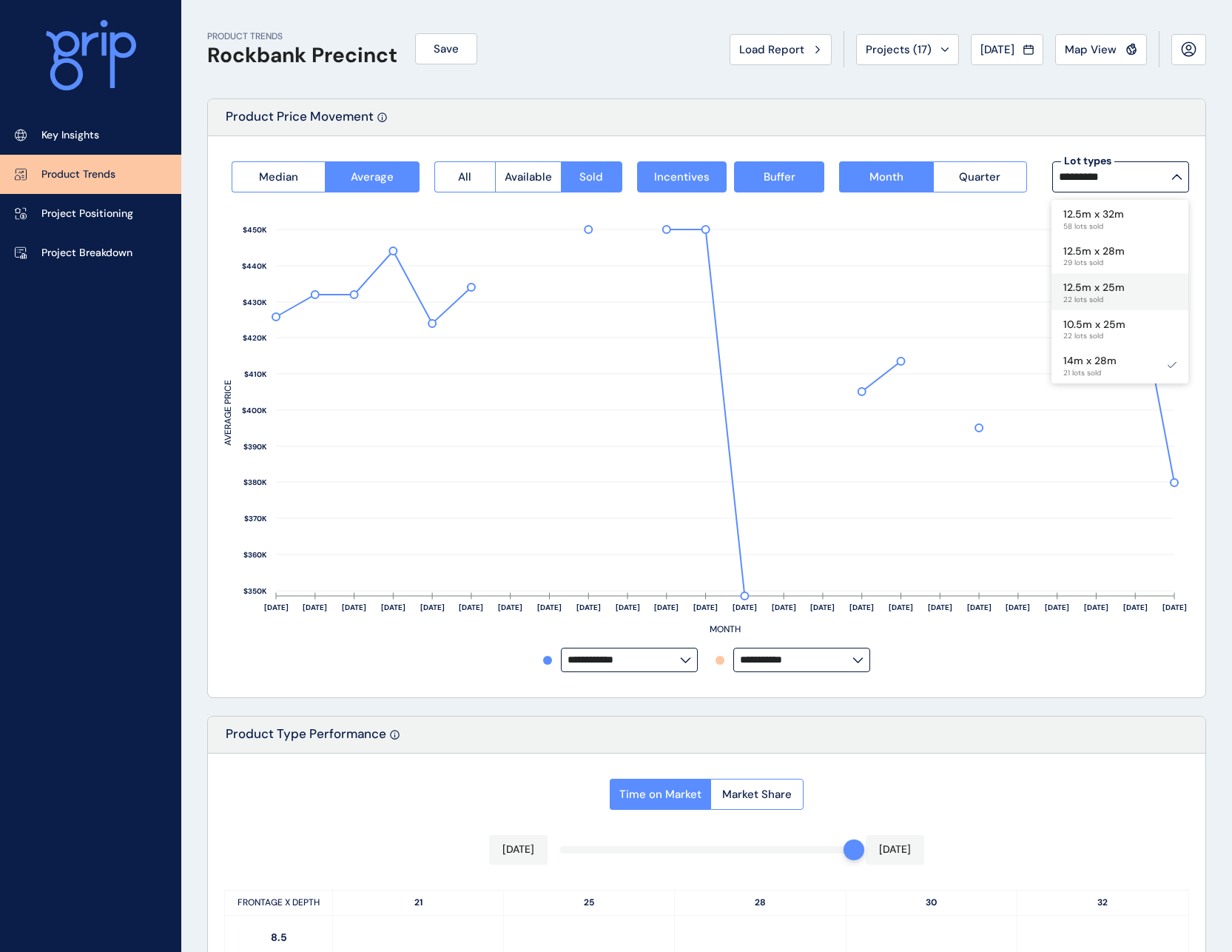
click at [1121, 289] on p "12.5m x 25m" at bounding box center [1094, 288] width 62 height 15
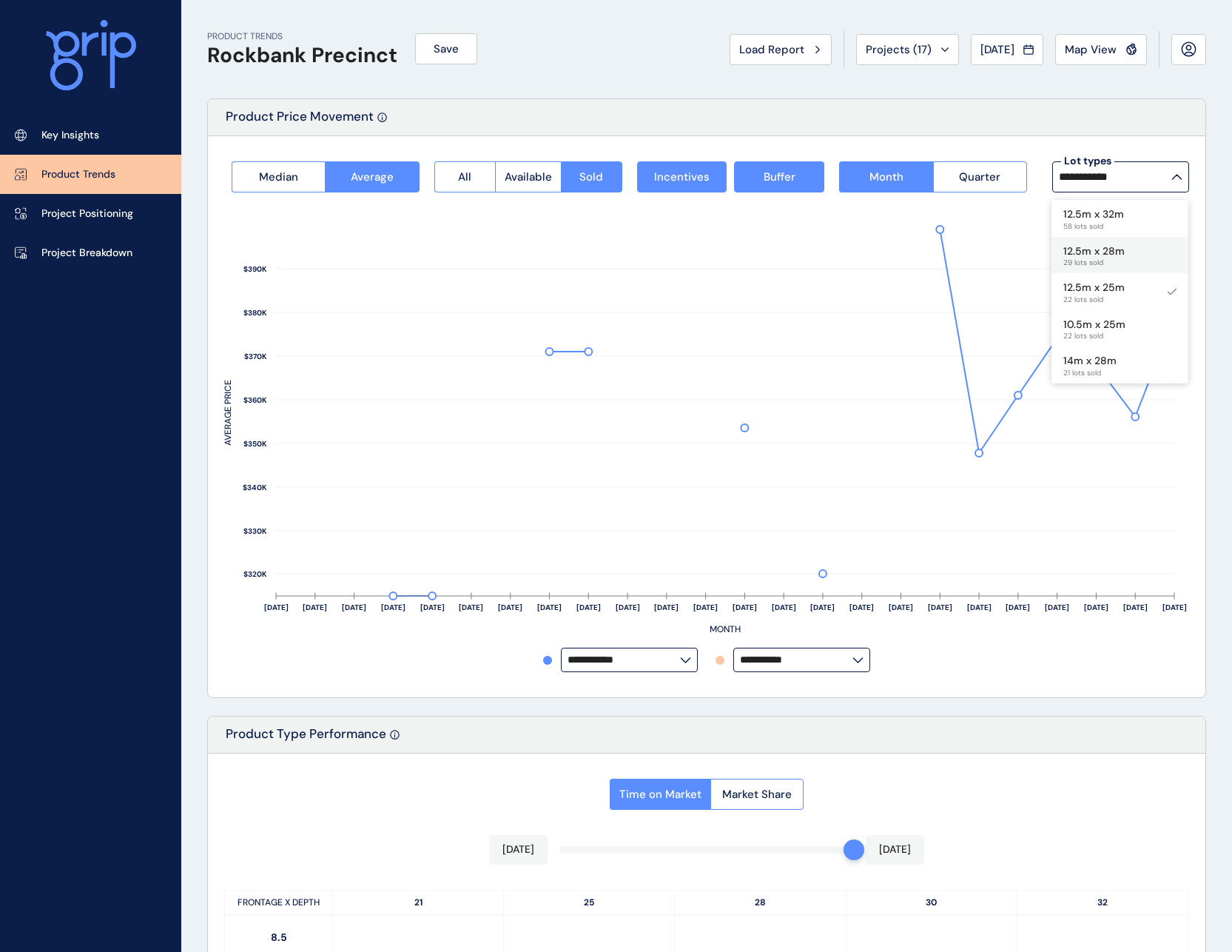
click at [1123, 249] on div "12.5m x 28m 29 lots sold" at bounding box center [1119, 255] width 137 height 37
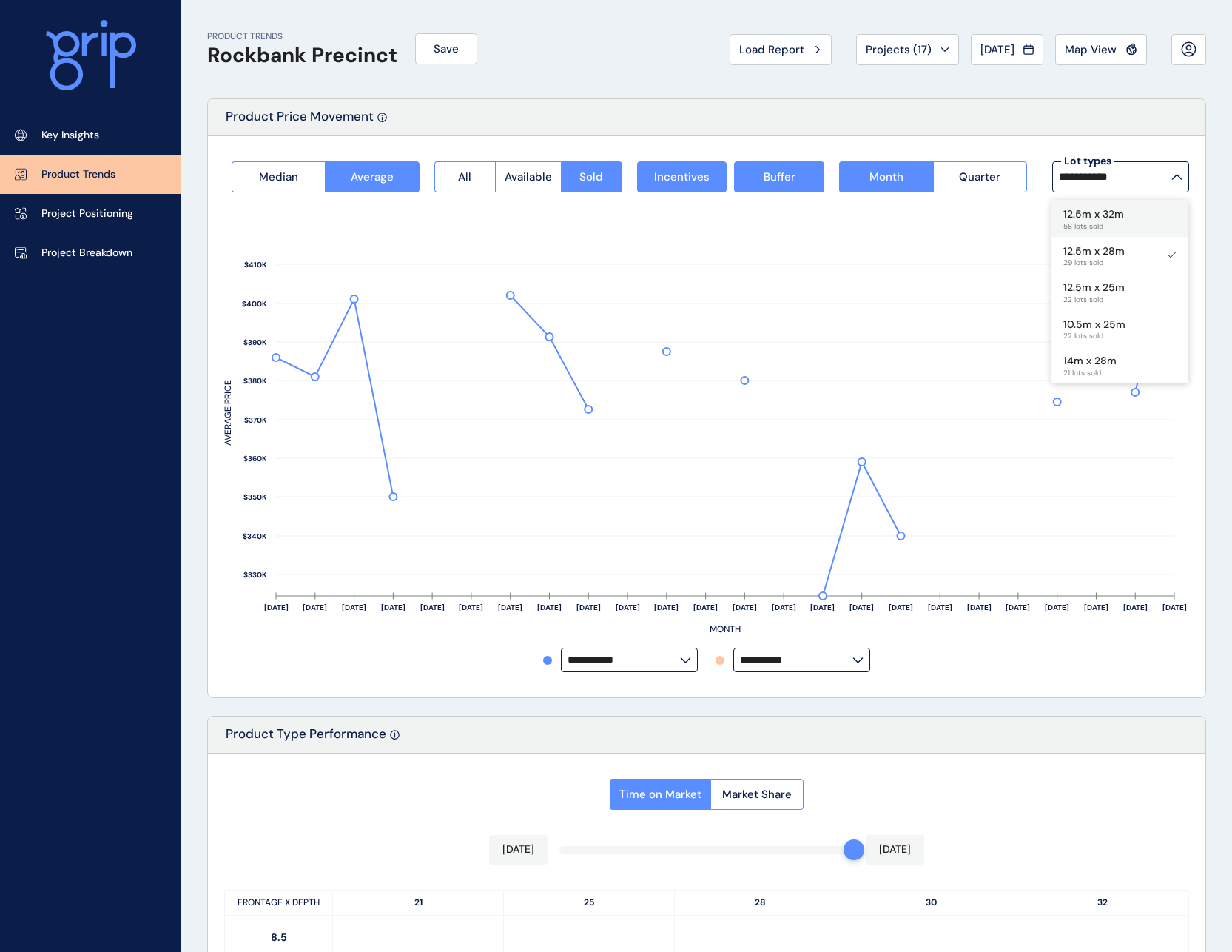
click at [1130, 217] on div "12.5m x 32m 58 lots sold" at bounding box center [1119, 217] width 137 height 37
type input "**********"
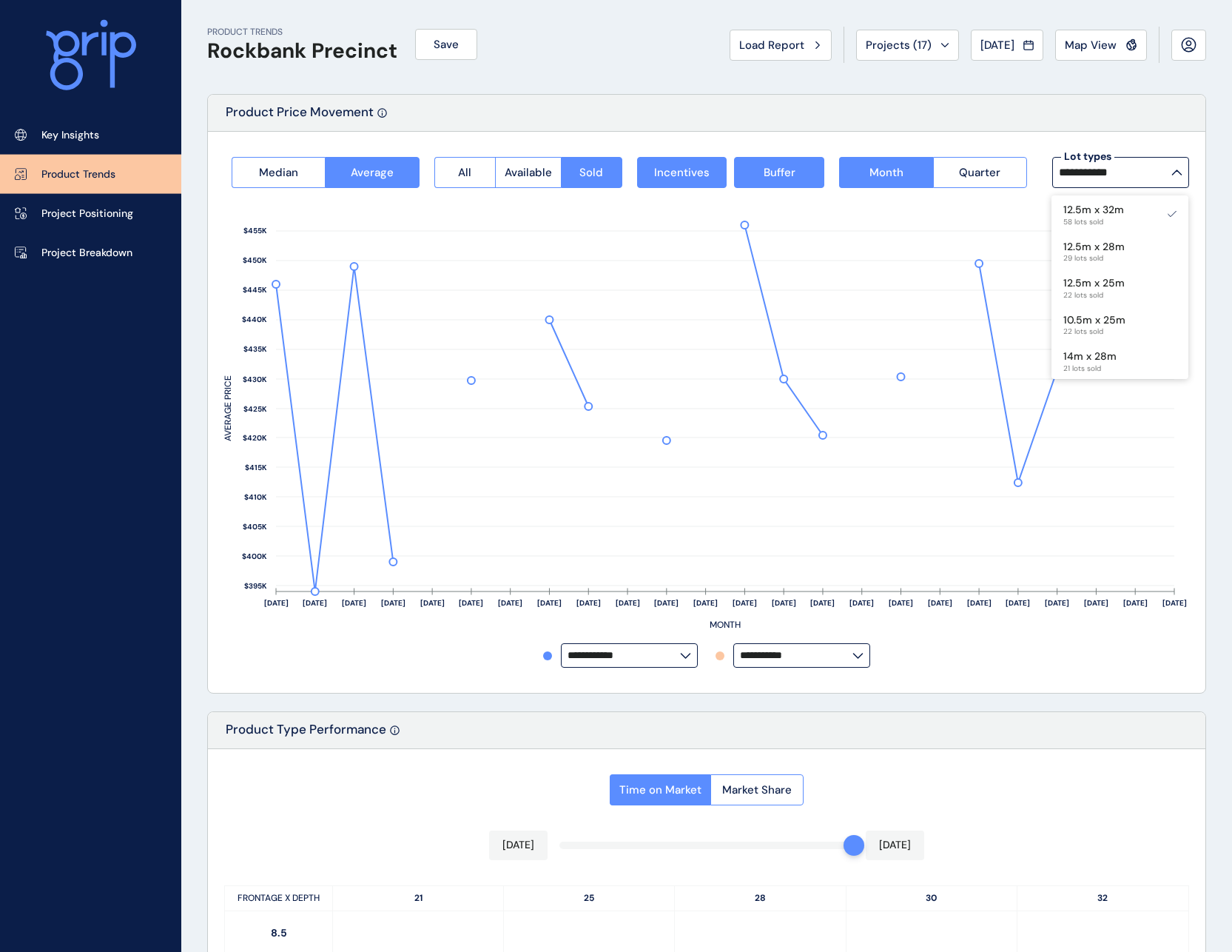
scroll to position [0, 0]
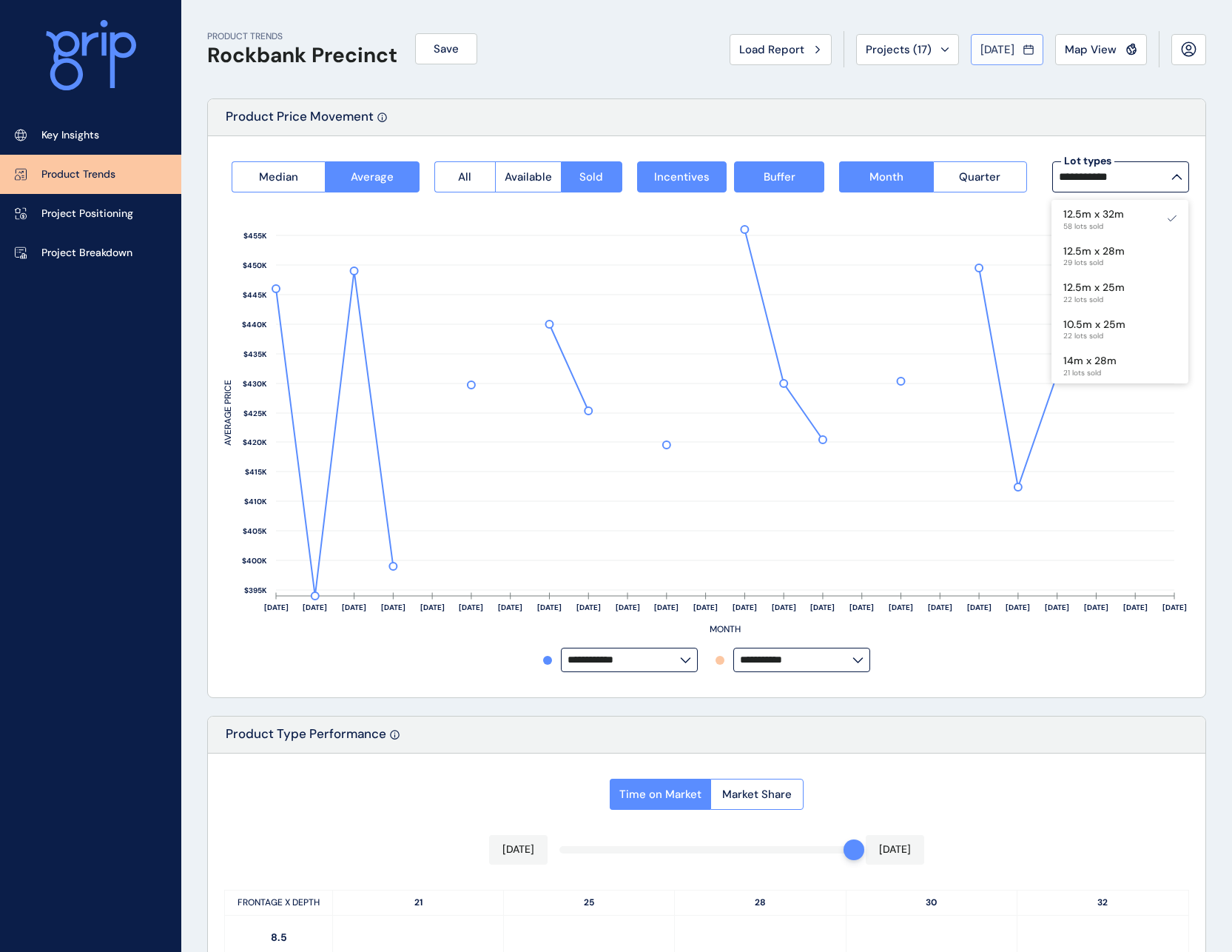
click at [1003, 53] on span "[DATE]" at bounding box center [998, 49] width 34 height 15
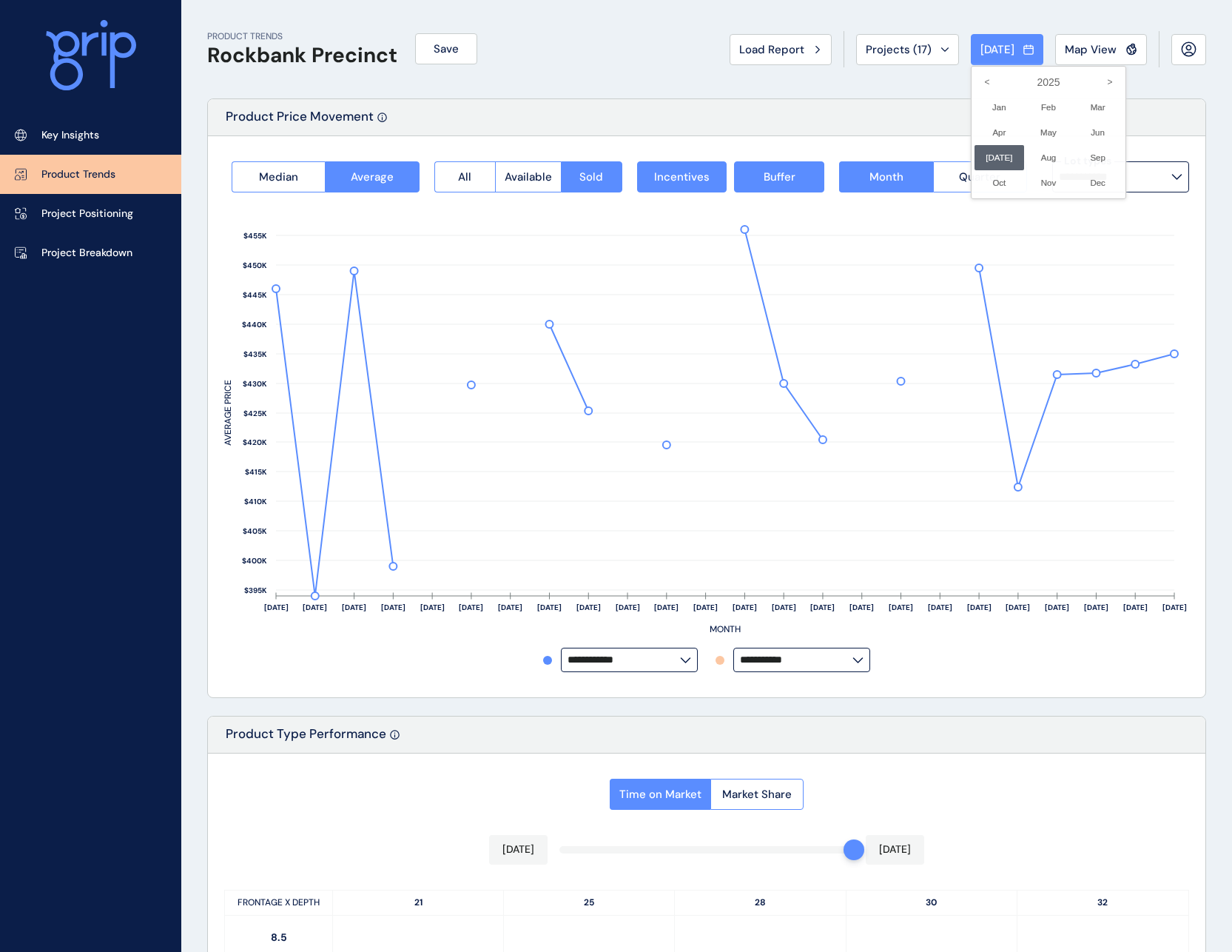
click at [875, 92] on div at bounding box center [616, 476] width 1232 height 952
click at [1134, 51] on icon at bounding box center [1134, 52] width 2 height 3
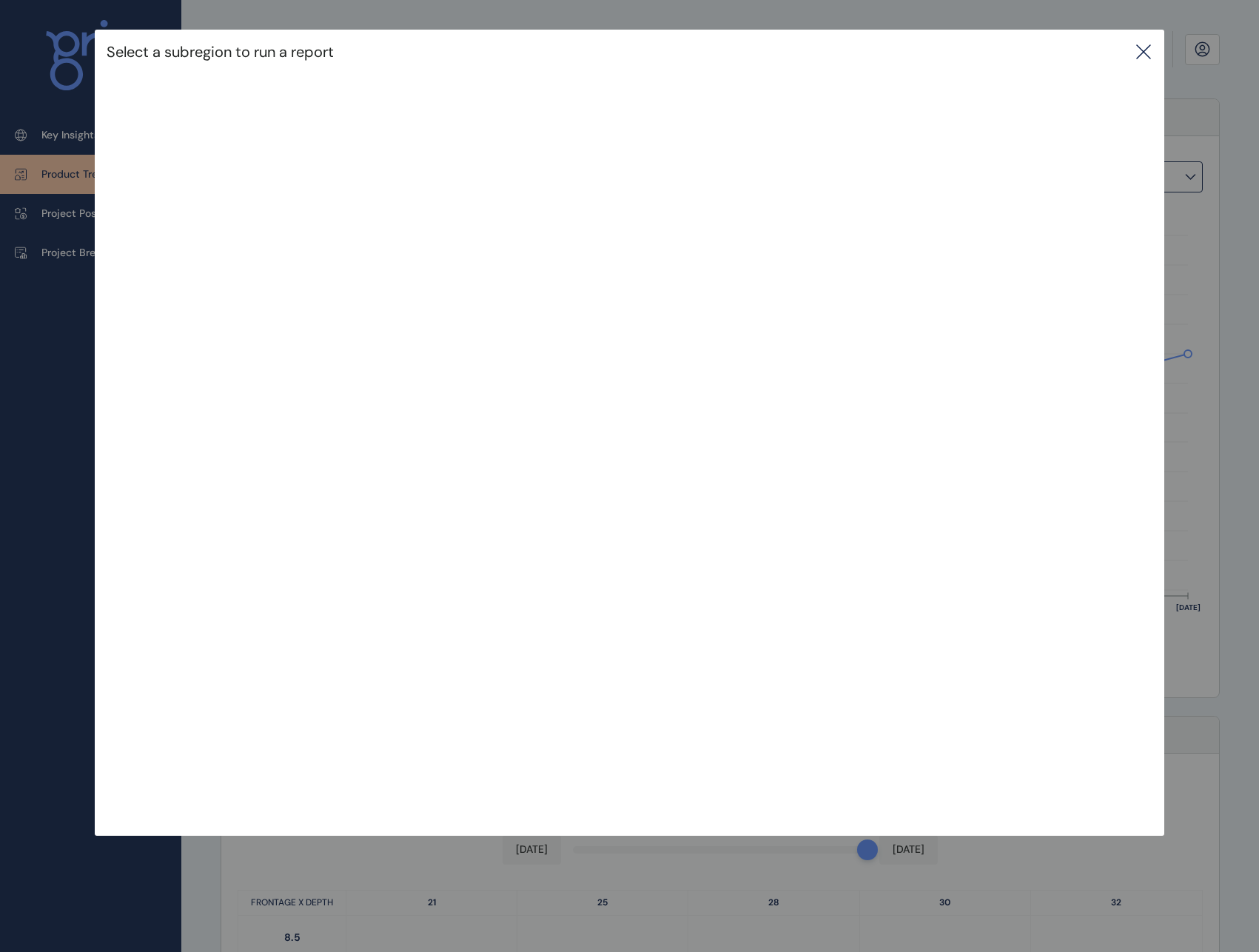
click at [24, 653] on div "Select a subregion to run a report" at bounding box center [629, 403] width 1259 height 806
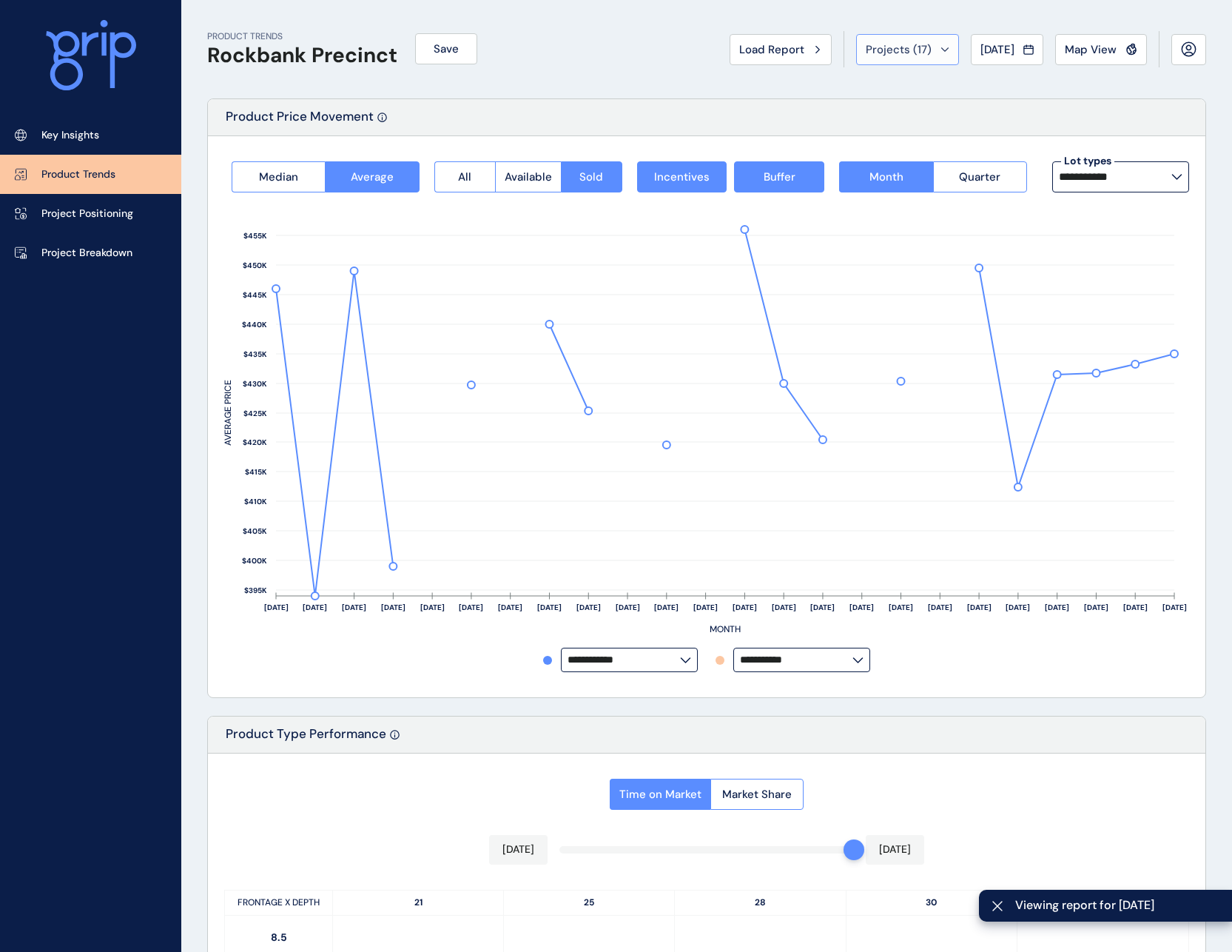
click at [921, 51] on span "Projects ( 17 )" at bounding box center [899, 49] width 66 height 15
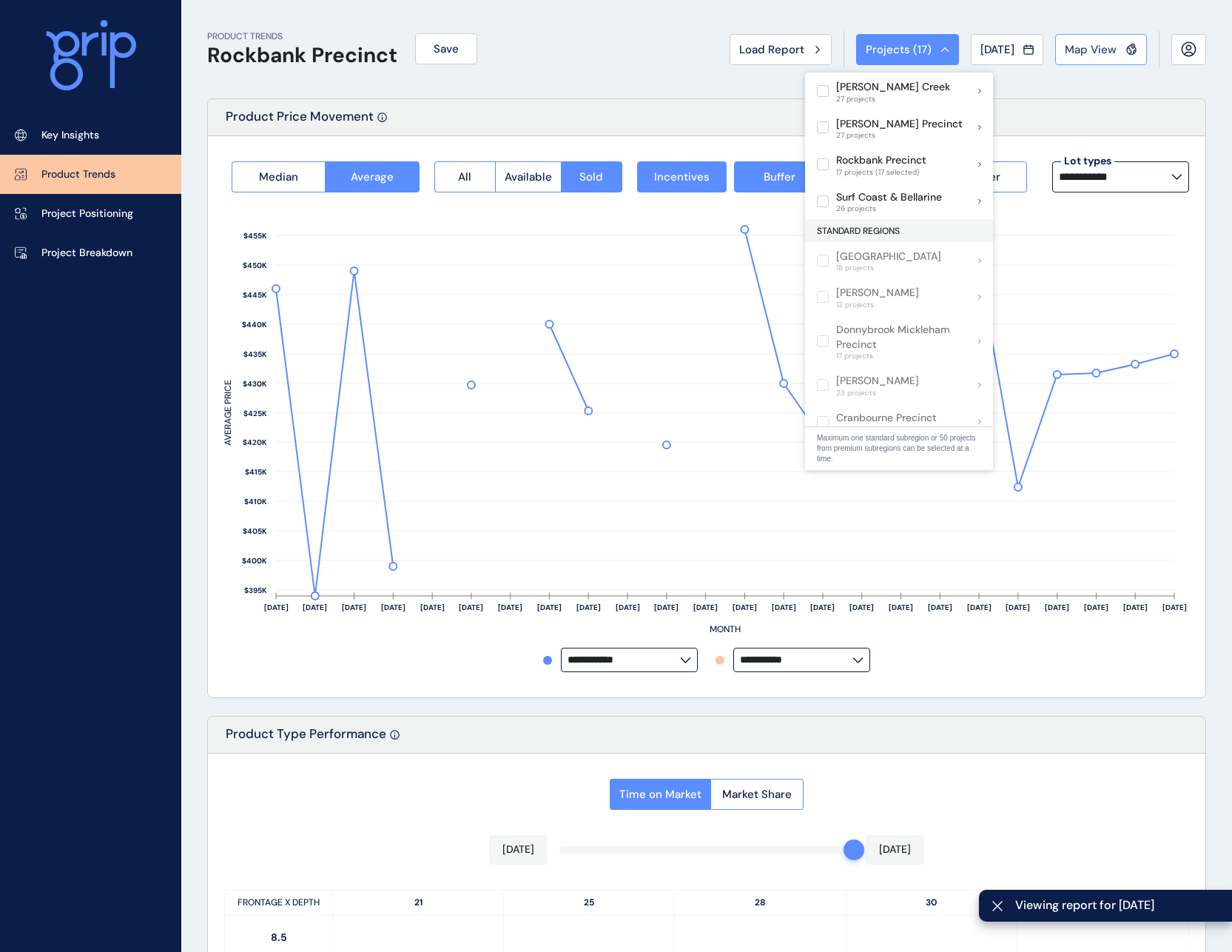
click at [1119, 44] on div "Map View" at bounding box center [1101, 49] width 73 height 15
